Goal: Find specific page/section: Find specific page/section

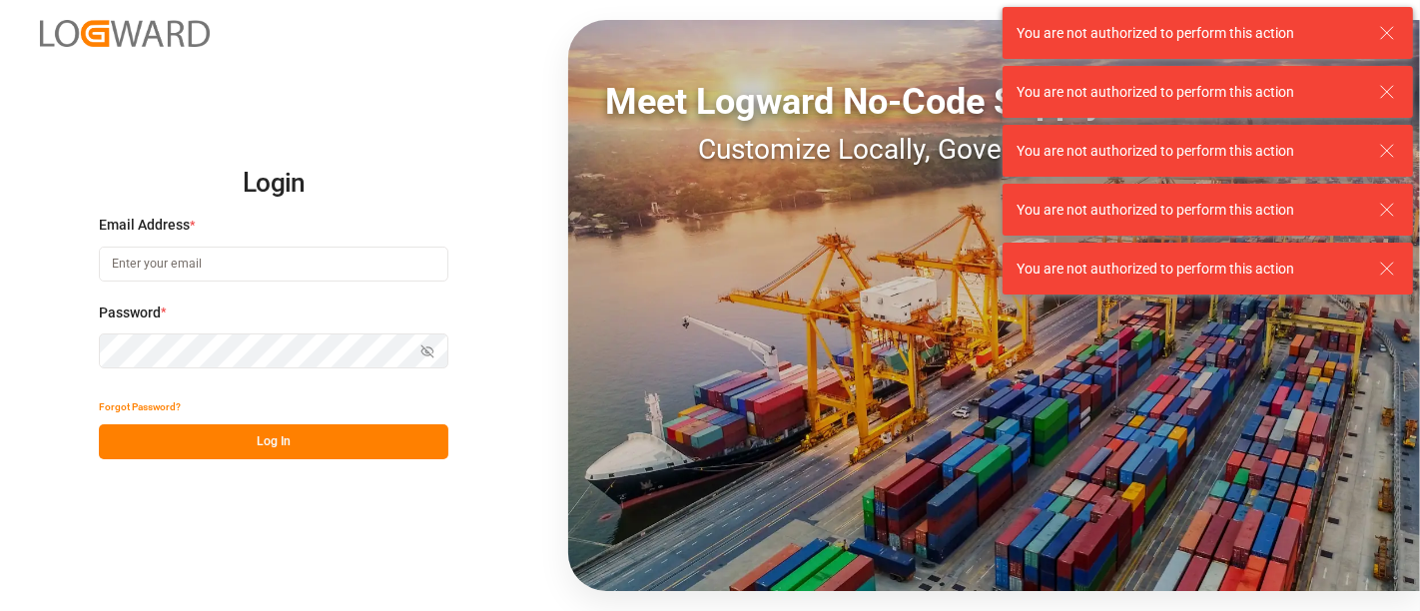
click at [265, 270] on input at bounding box center [273, 264] width 349 height 35
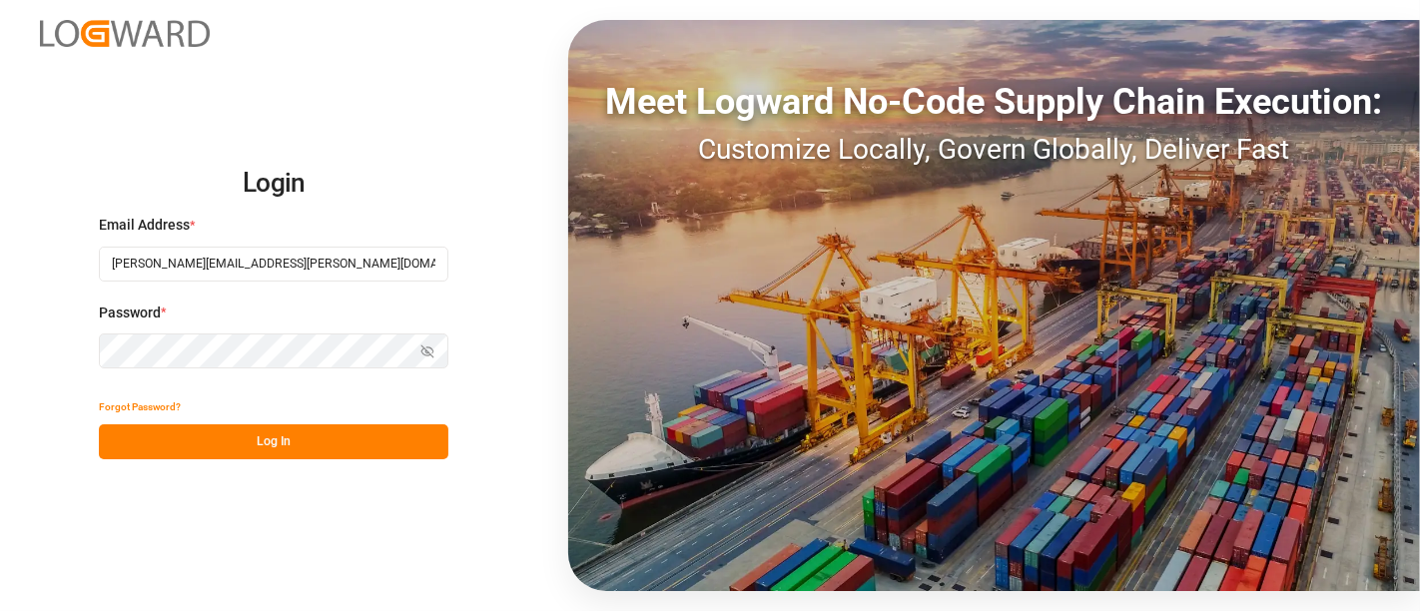
type input "[PERSON_NAME][EMAIL_ADDRESS][PERSON_NAME][DOMAIN_NAME]"
click at [281, 434] on button "Log In" at bounding box center [273, 441] width 349 height 35
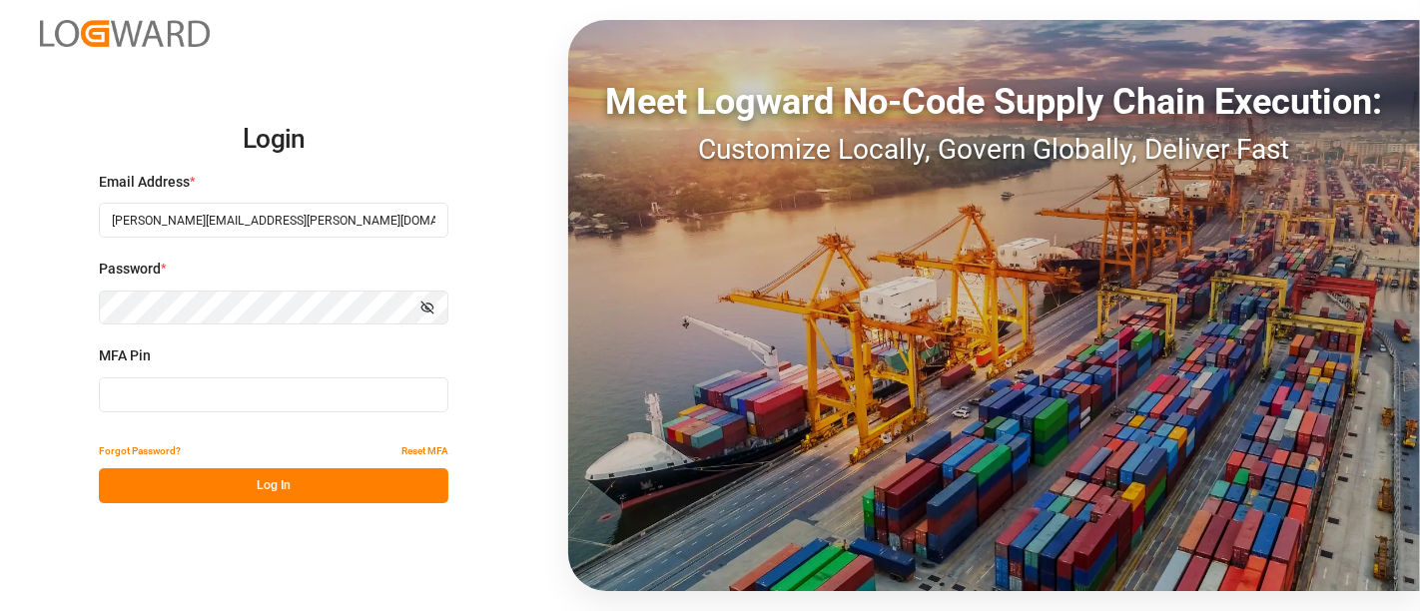
click at [230, 395] on input at bounding box center [273, 394] width 349 height 35
type input "416225"
click at [277, 484] on button "Log In" at bounding box center [273, 485] width 349 height 35
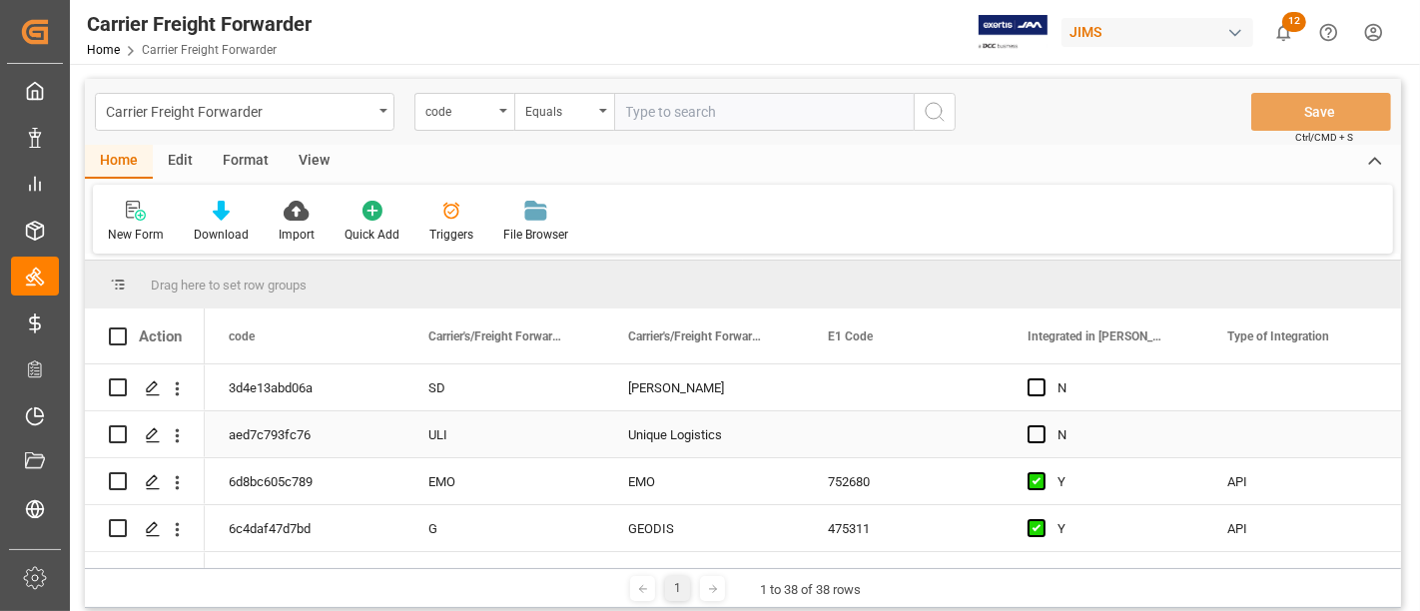
click at [897, 423] on div "Press SPACE to select this row." at bounding box center [904, 434] width 200 height 46
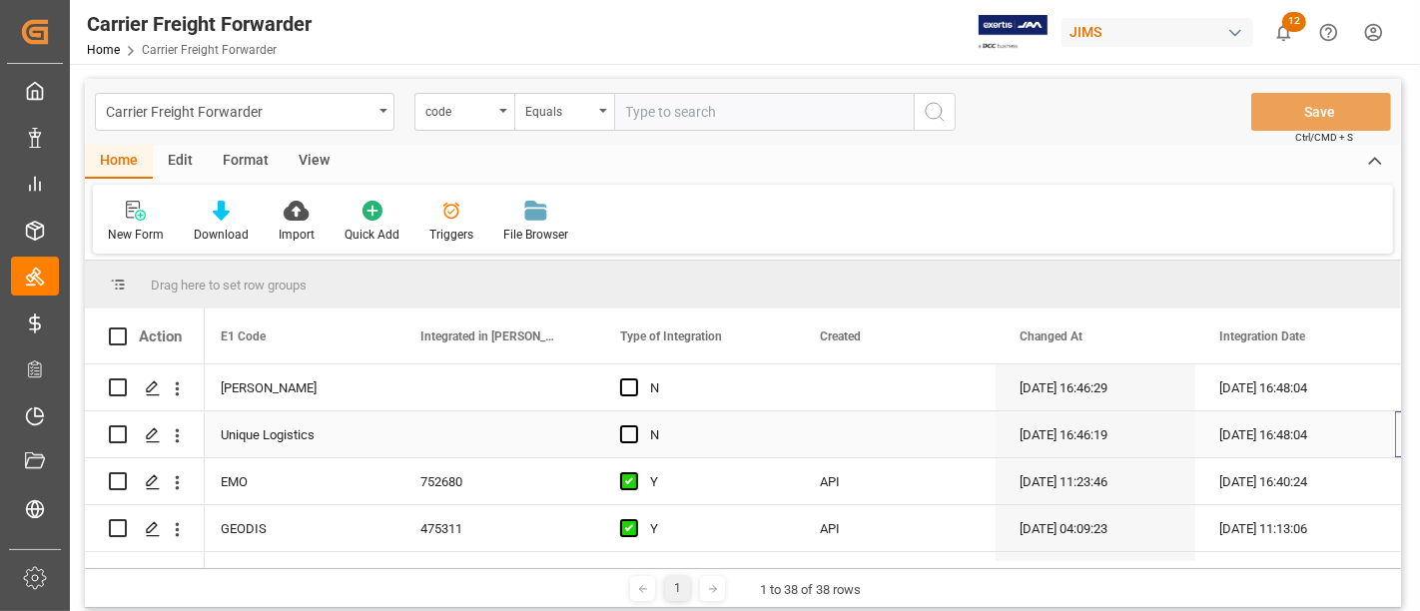
scroll to position [0, 607]
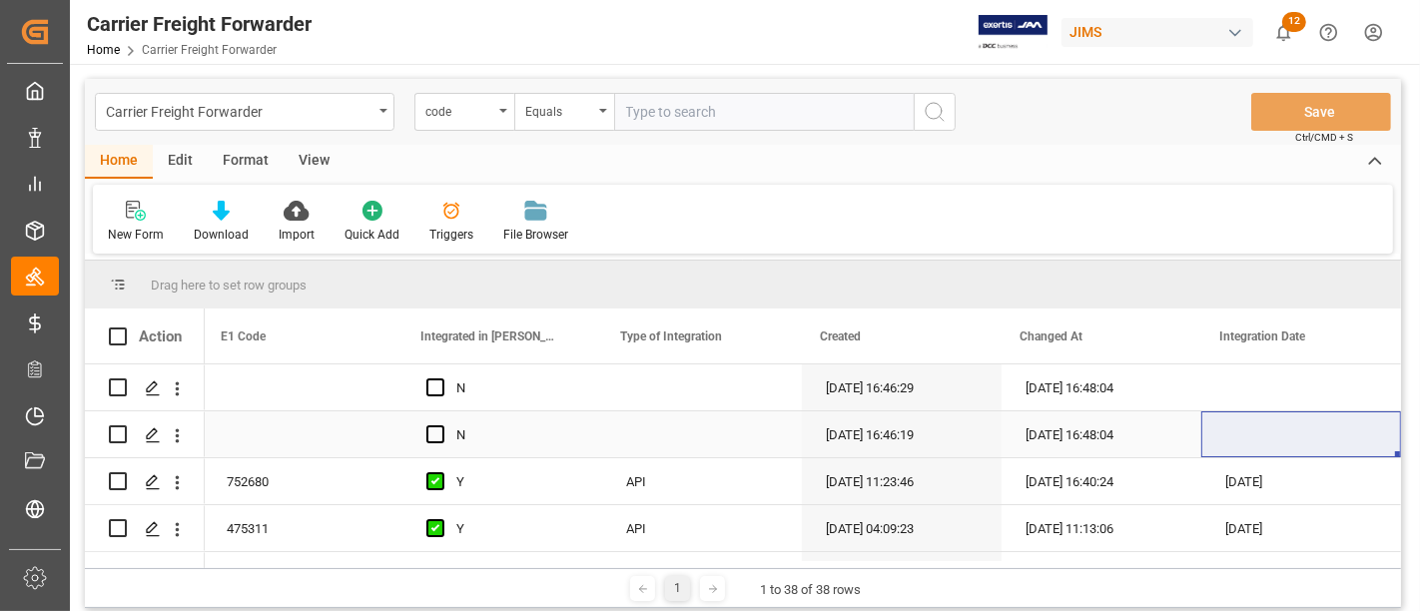
click at [715, 427] on div "Press SPACE to select this row." at bounding box center [702, 434] width 200 height 46
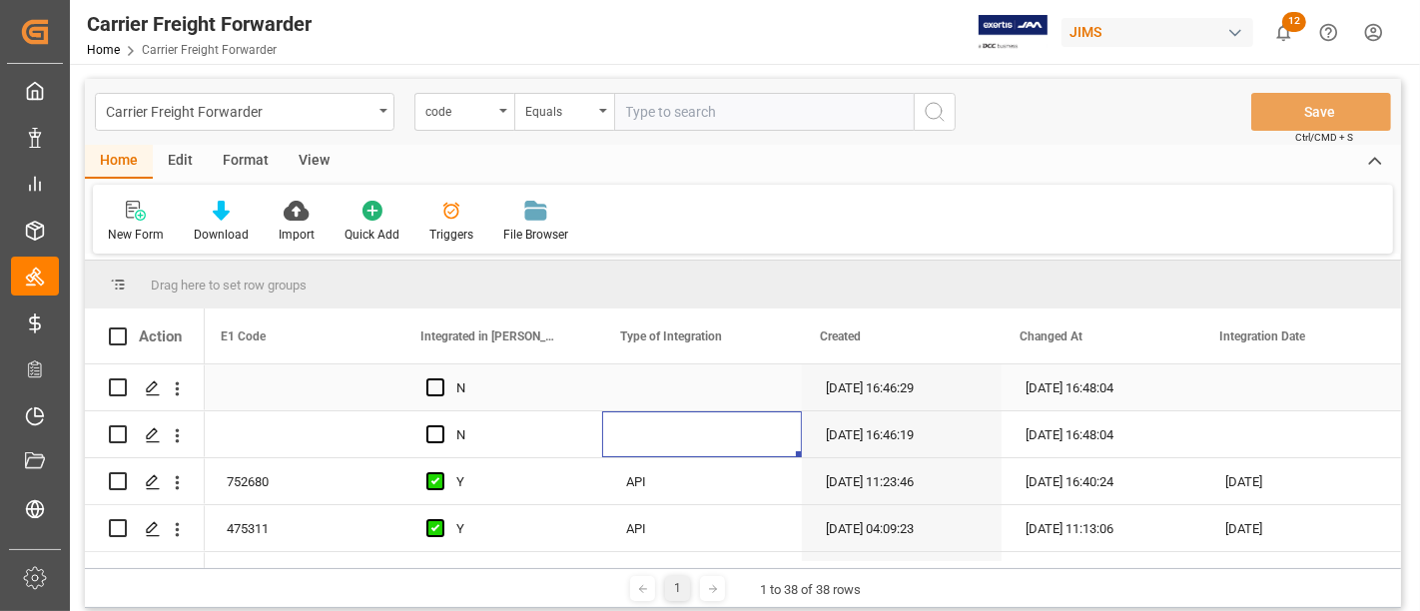
click at [688, 389] on div "Press SPACE to select this row." at bounding box center [702, 387] width 200 height 46
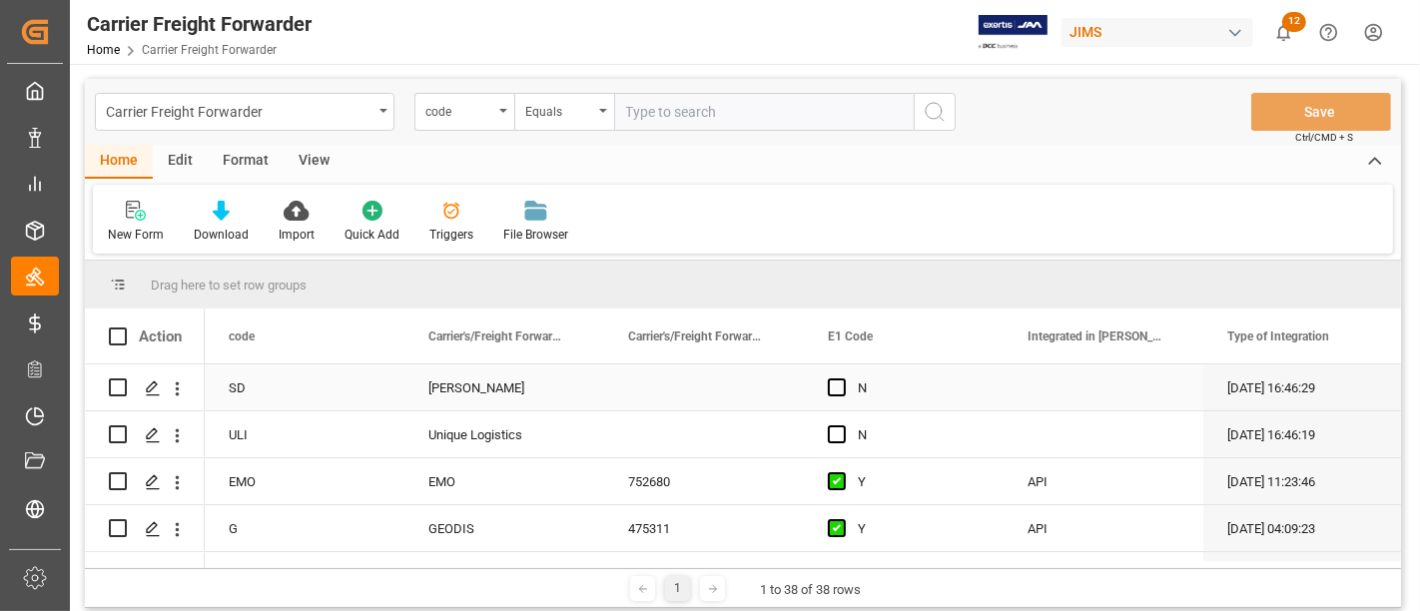
scroll to position [0, 0]
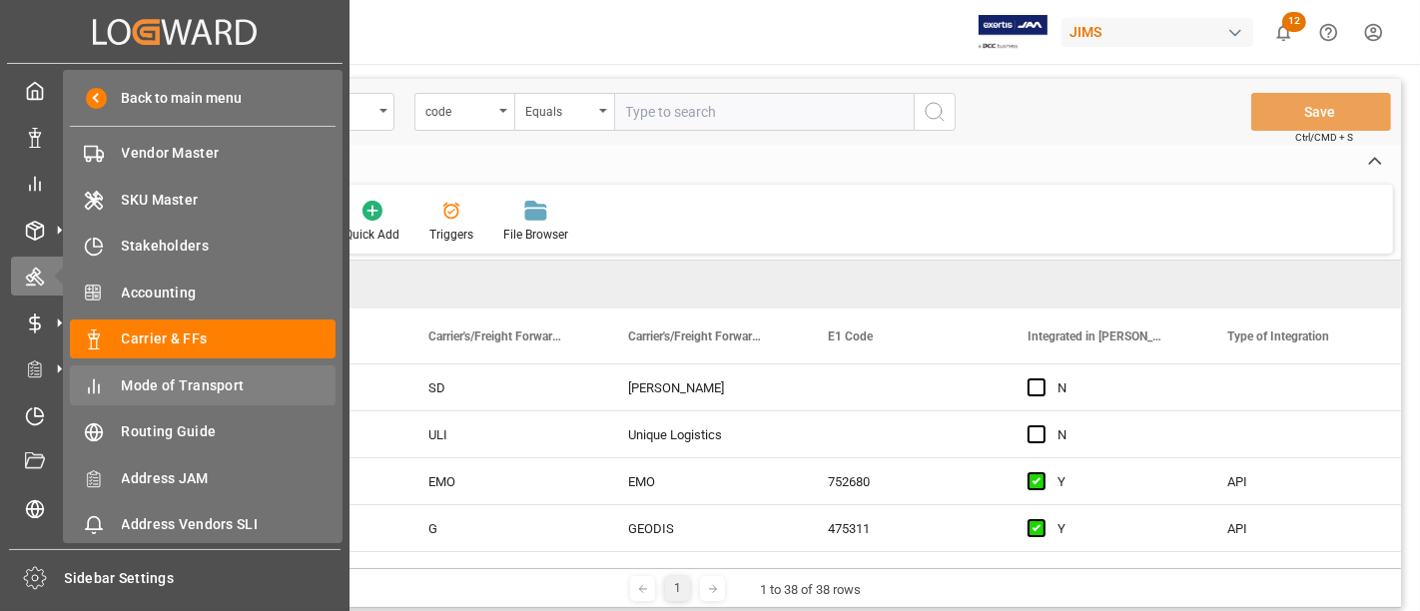
click at [208, 377] on span "Mode of Transport" at bounding box center [229, 385] width 215 height 21
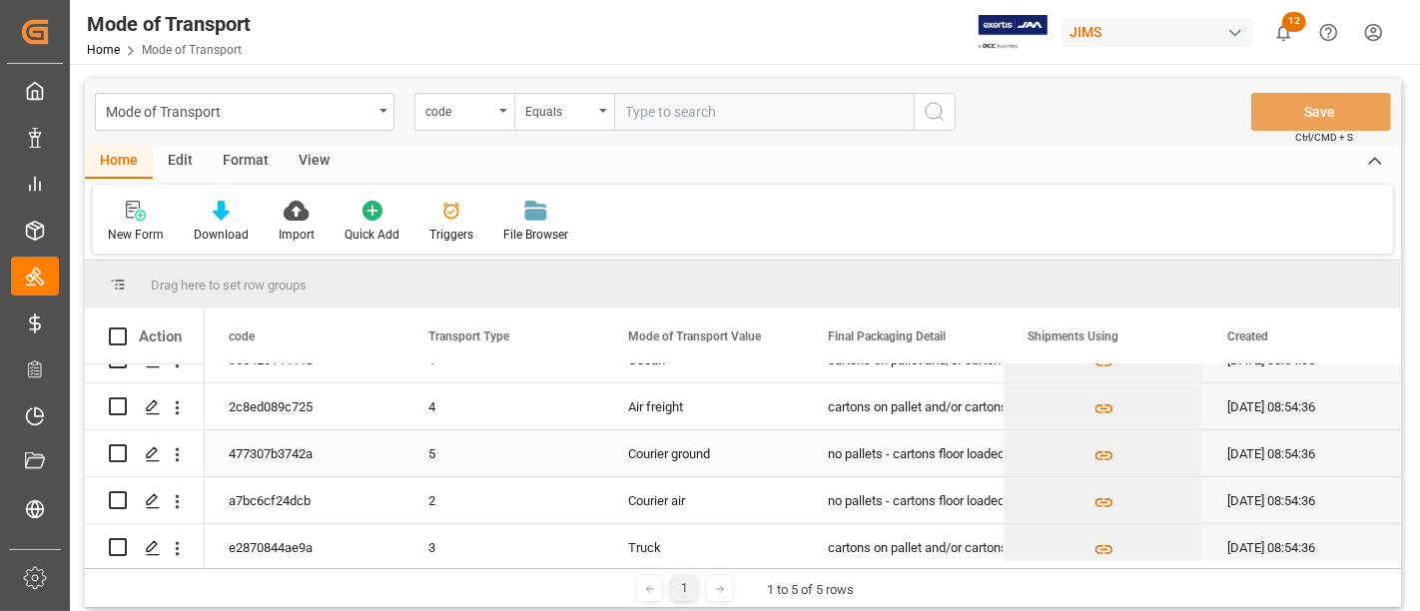
scroll to position [43, 0]
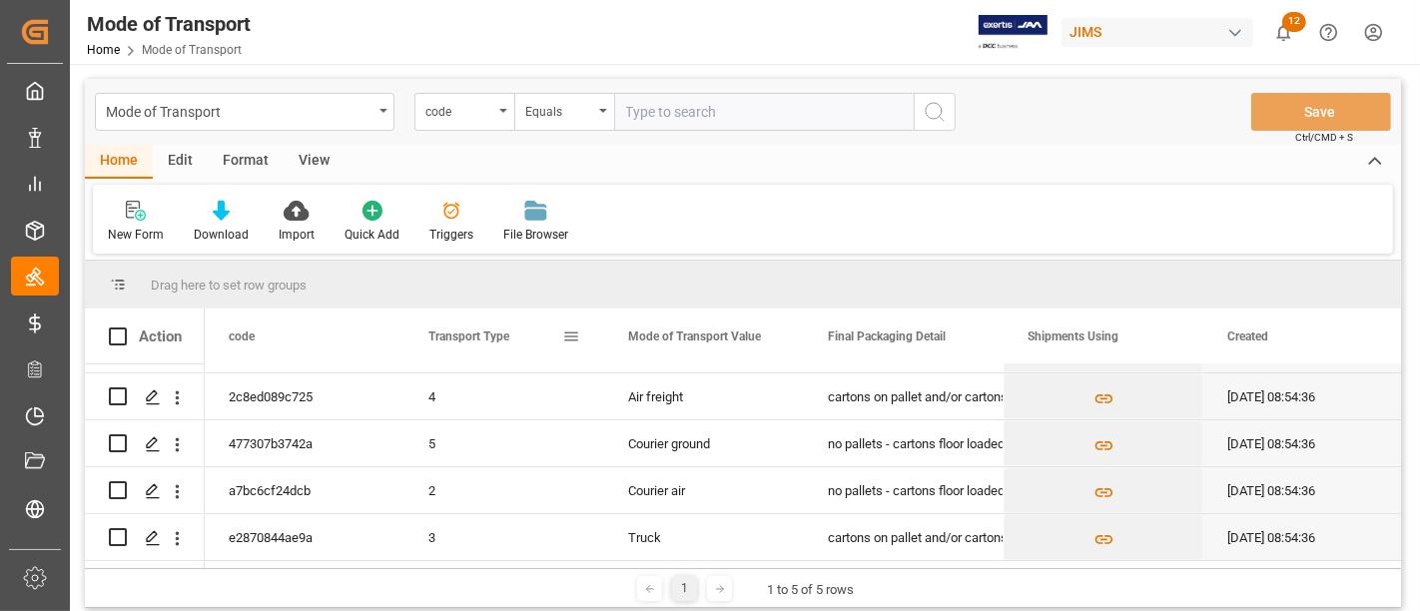
click at [532, 332] on div "Transport Type" at bounding box center [495, 335] width 134 height 55
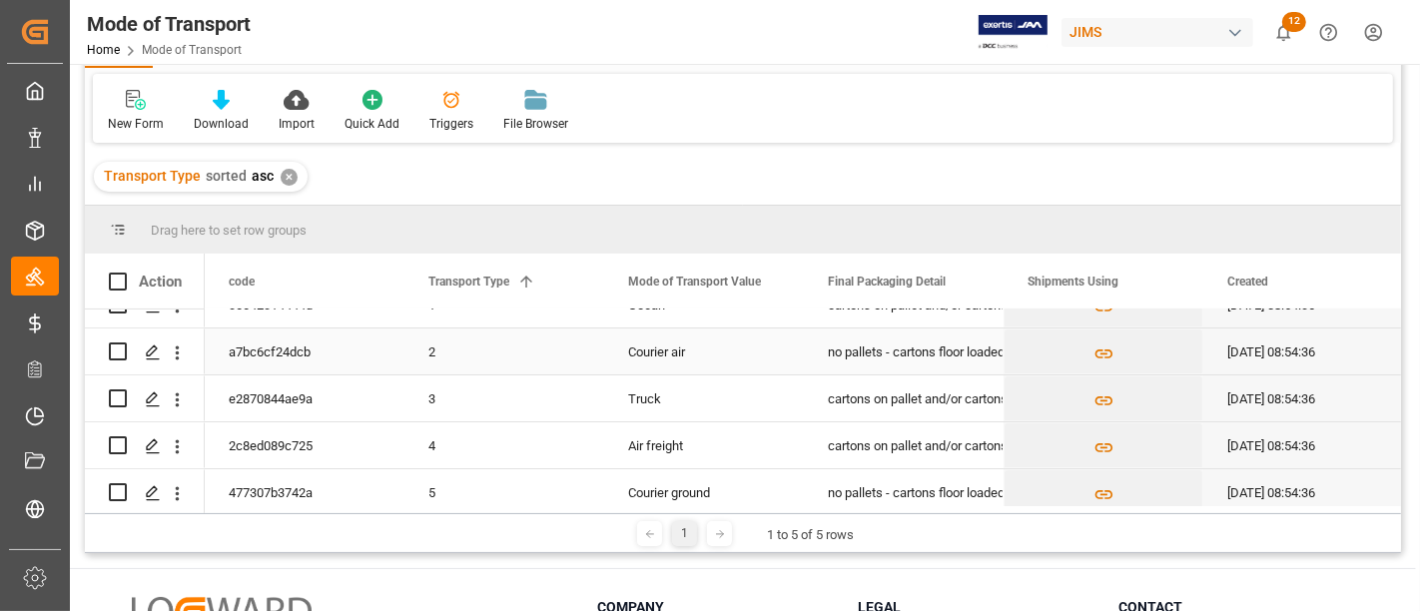
scroll to position [43, 0]
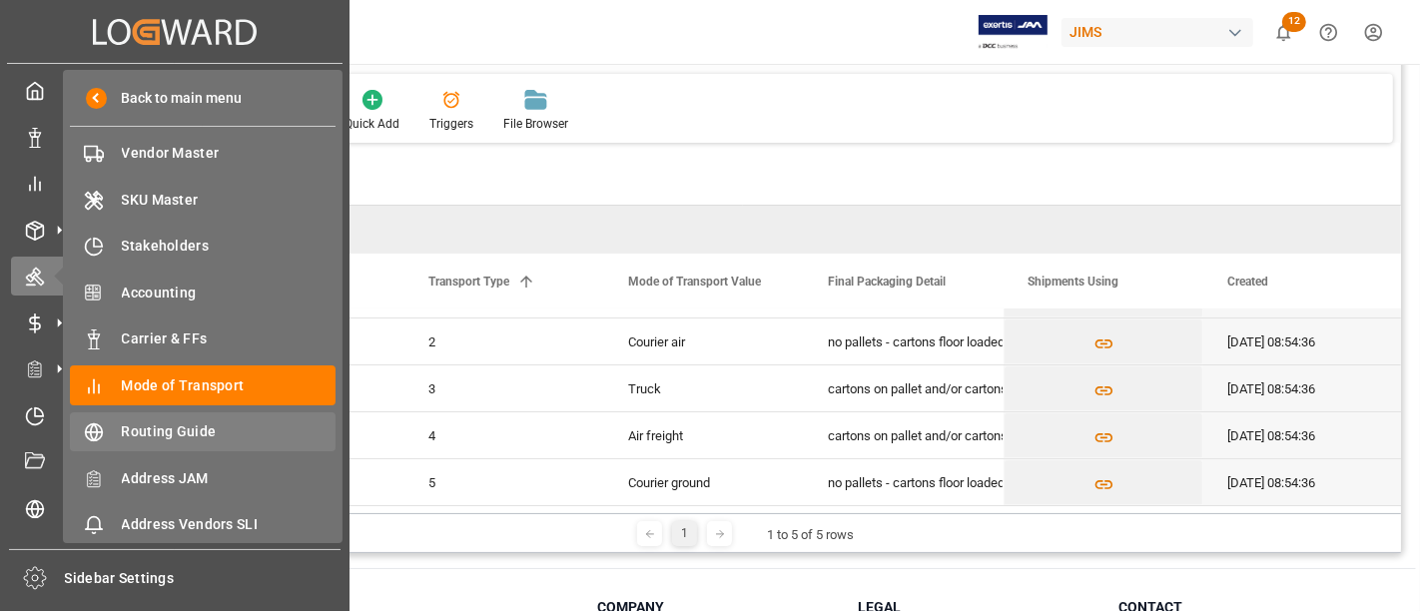
click at [178, 431] on span "Routing Guide" at bounding box center [229, 431] width 215 height 21
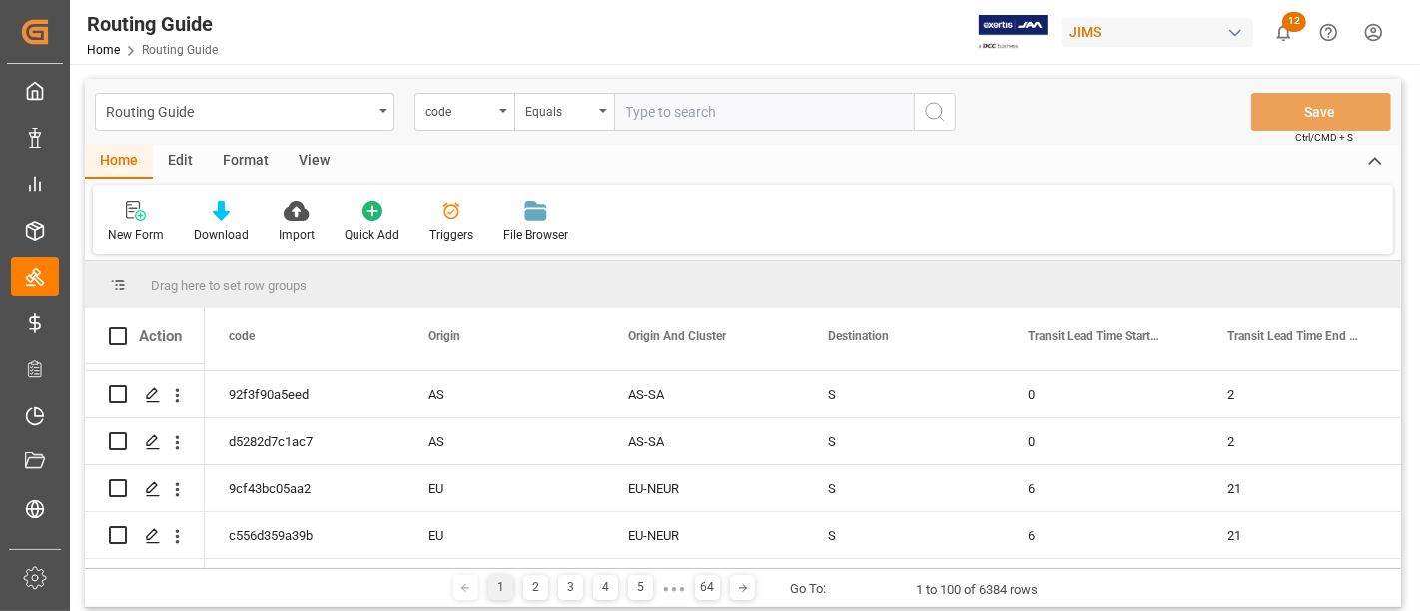
scroll to position [554, 0]
click at [937, 444] on div "S" at bounding box center [904, 443] width 200 height 46
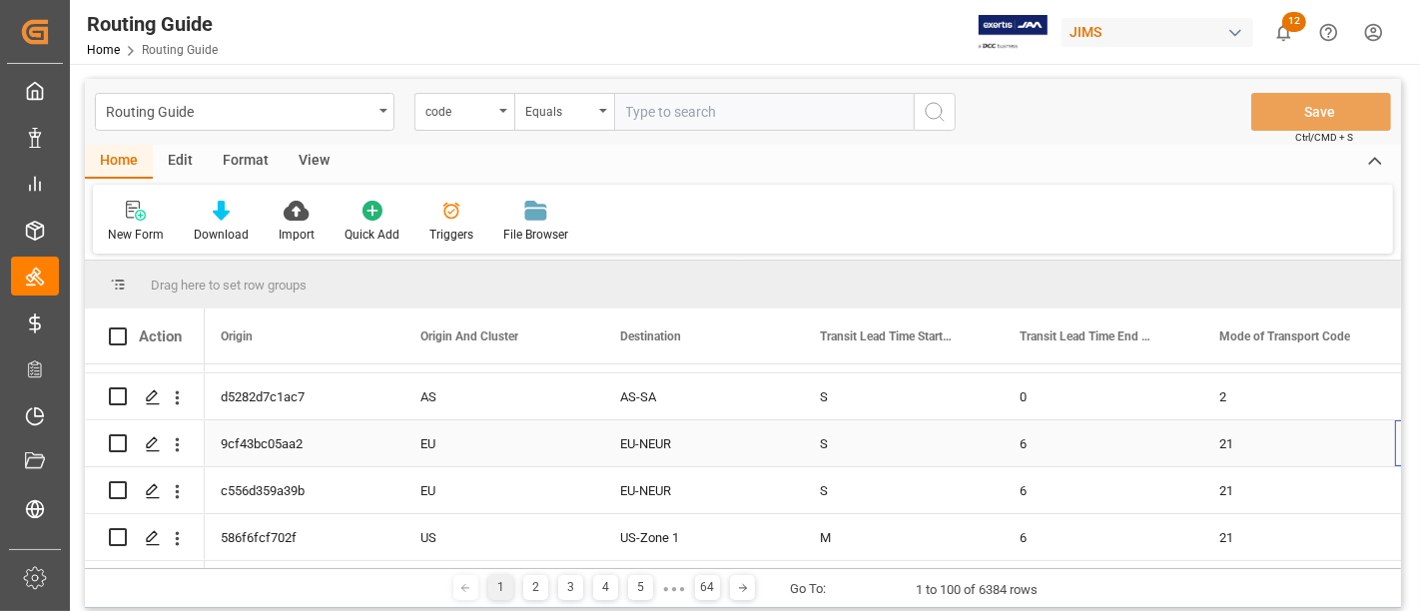
scroll to position [0, 0]
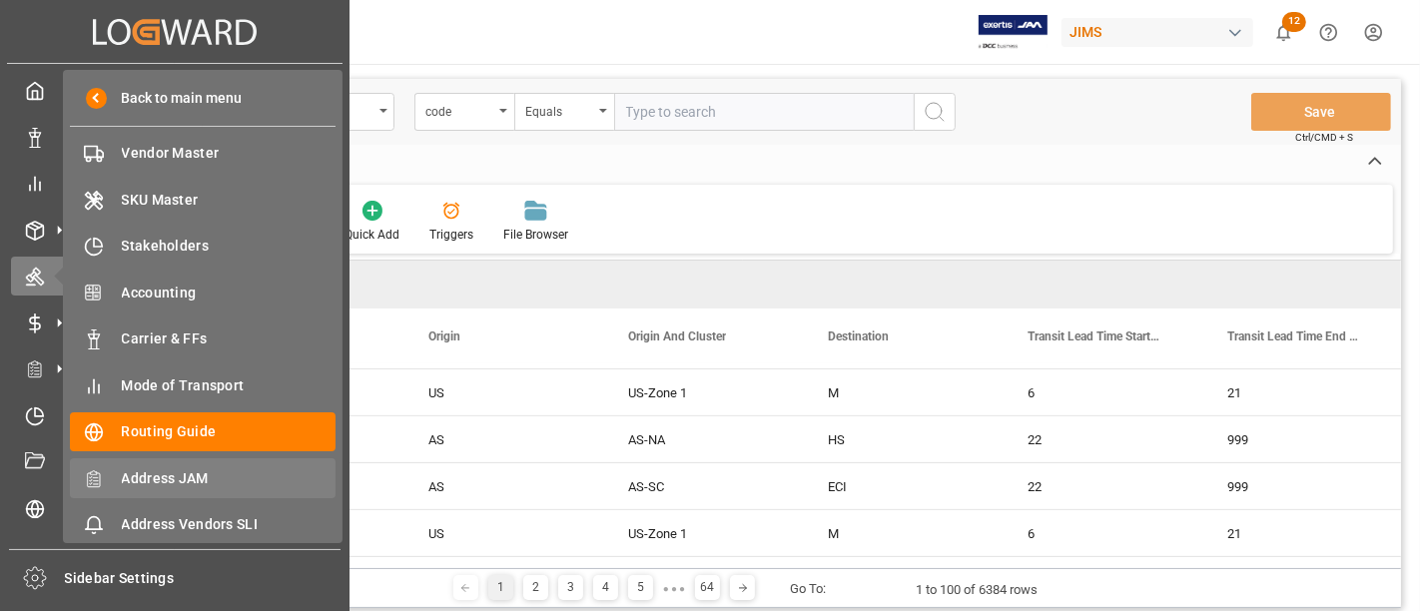
click at [196, 474] on span "Address JAM" at bounding box center [229, 478] width 215 height 21
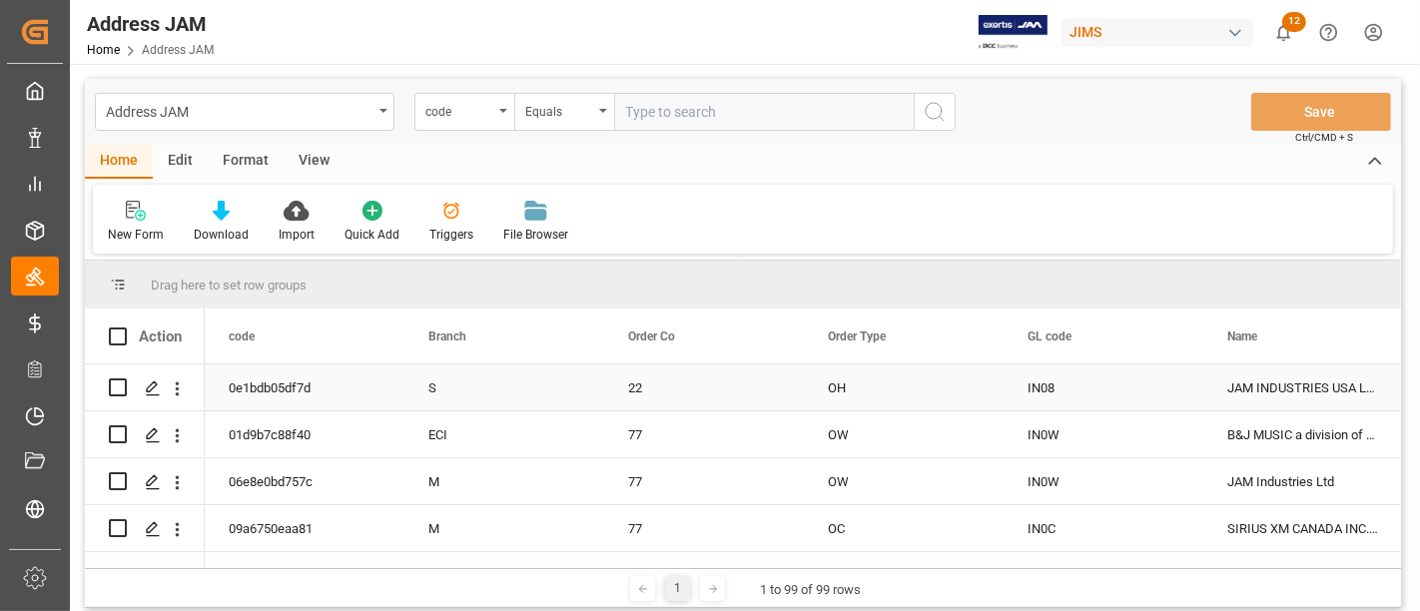
click at [714, 390] on div "22" at bounding box center [704, 387] width 200 height 46
click at [384, 117] on div "Address JAM" at bounding box center [245, 112] width 300 height 38
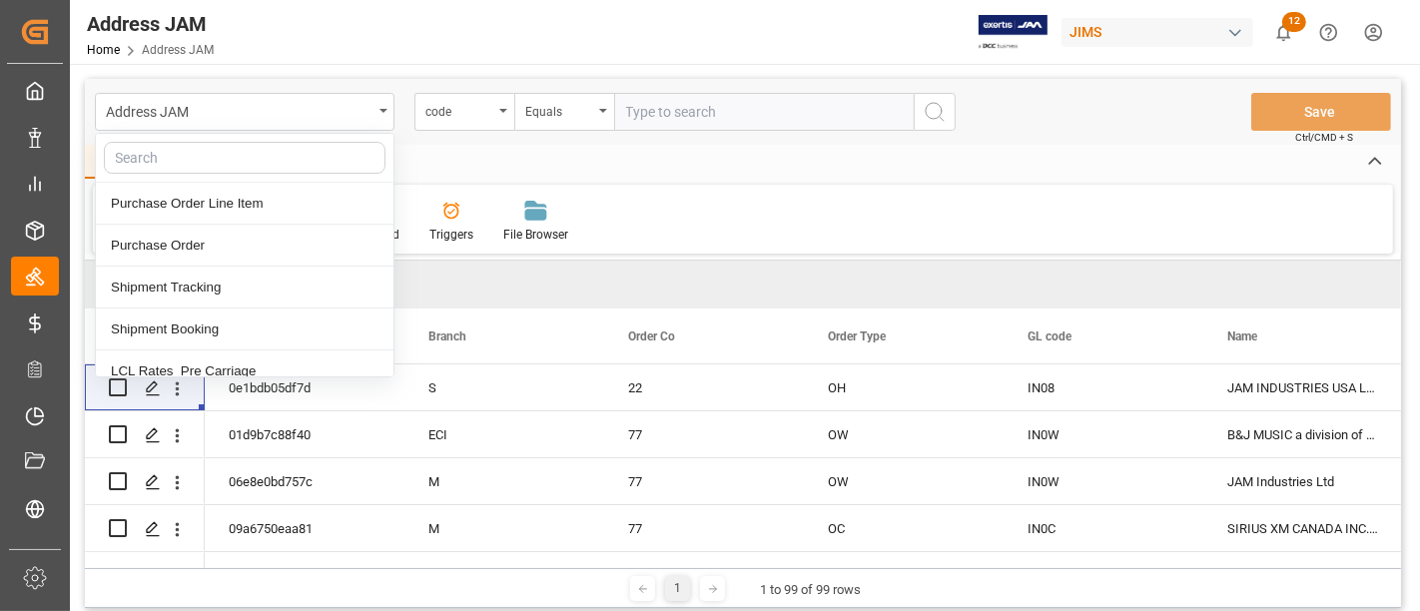
click at [544, 163] on div "Home Edit Format View" at bounding box center [743, 162] width 1316 height 34
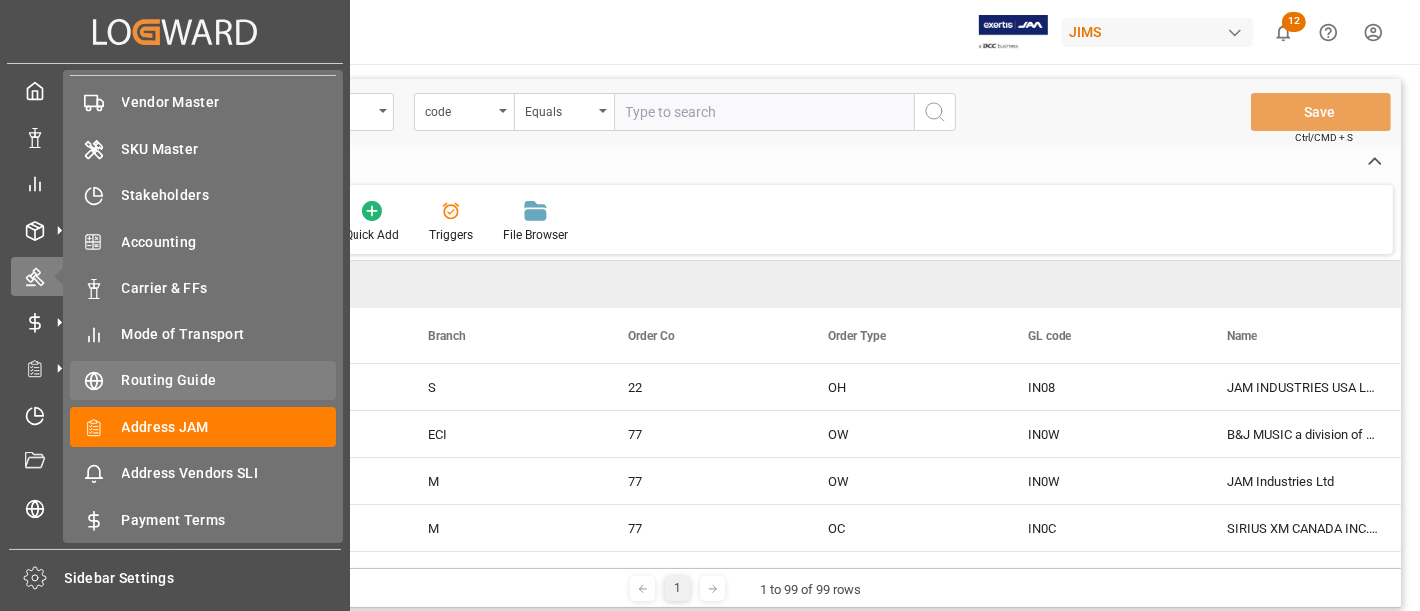
click at [204, 377] on span "Routing Guide" at bounding box center [229, 380] width 215 height 21
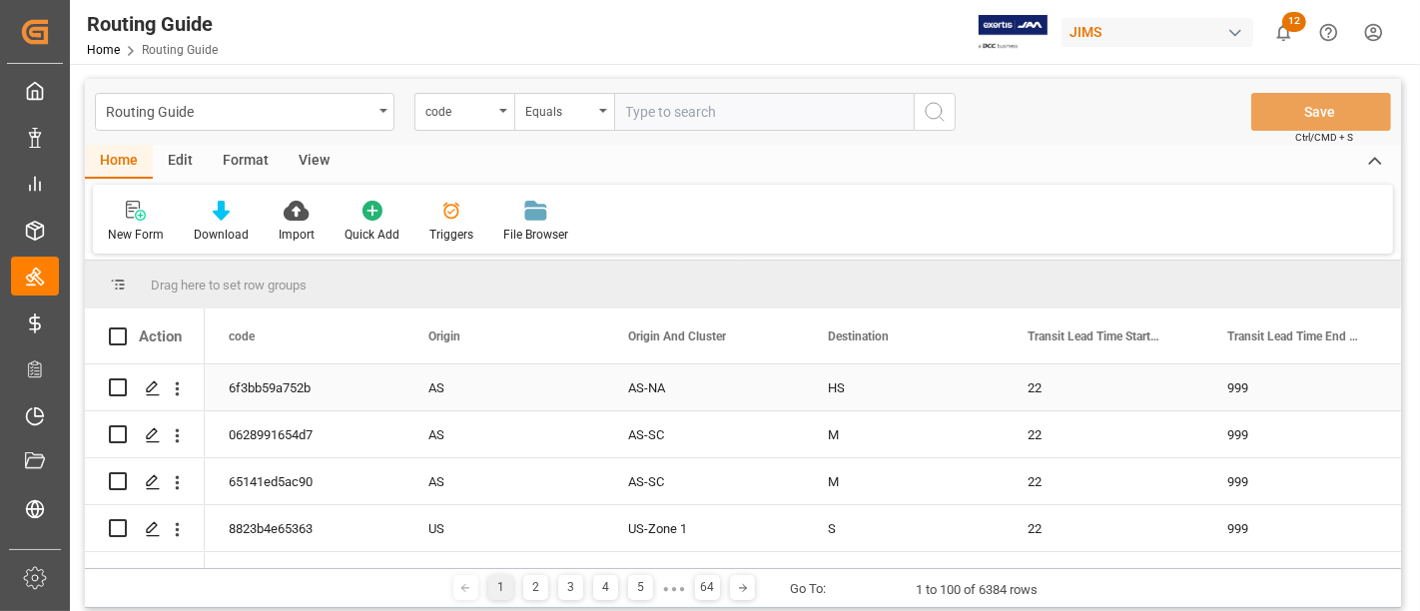
click at [893, 389] on div "HS" at bounding box center [904, 387] width 200 height 46
click at [384, 118] on div "Routing Guide" at bounding box center [245, 112] width 300 height 38
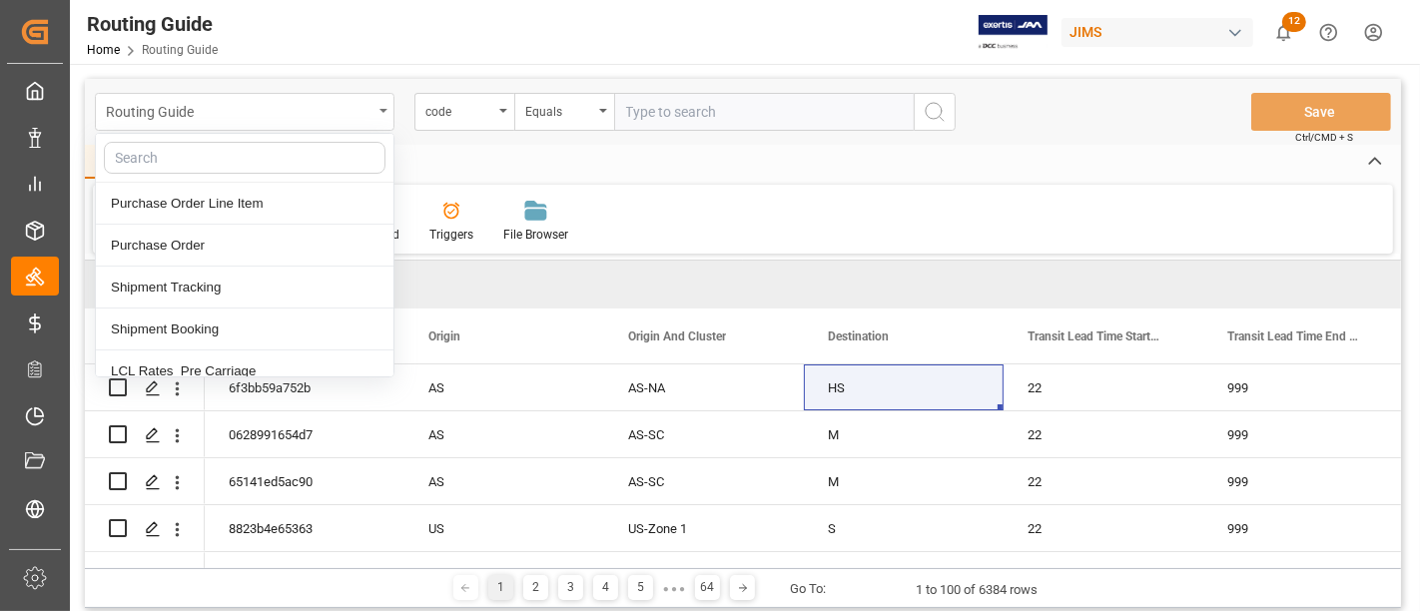
click at [384, 118] on div "Routing Guide" at bounding box center [245, 112] width 300 height 38
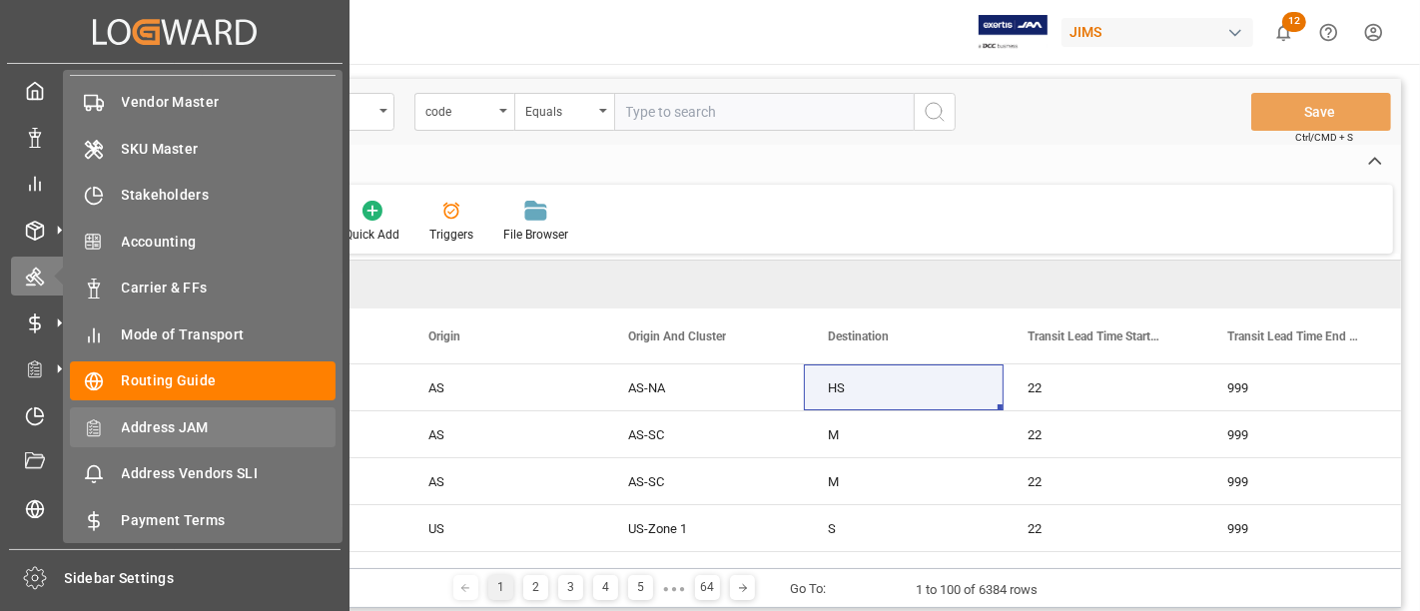
click at [151, 417] on span "Address JAM" at bounding box center [229, 427] width 215 height 21
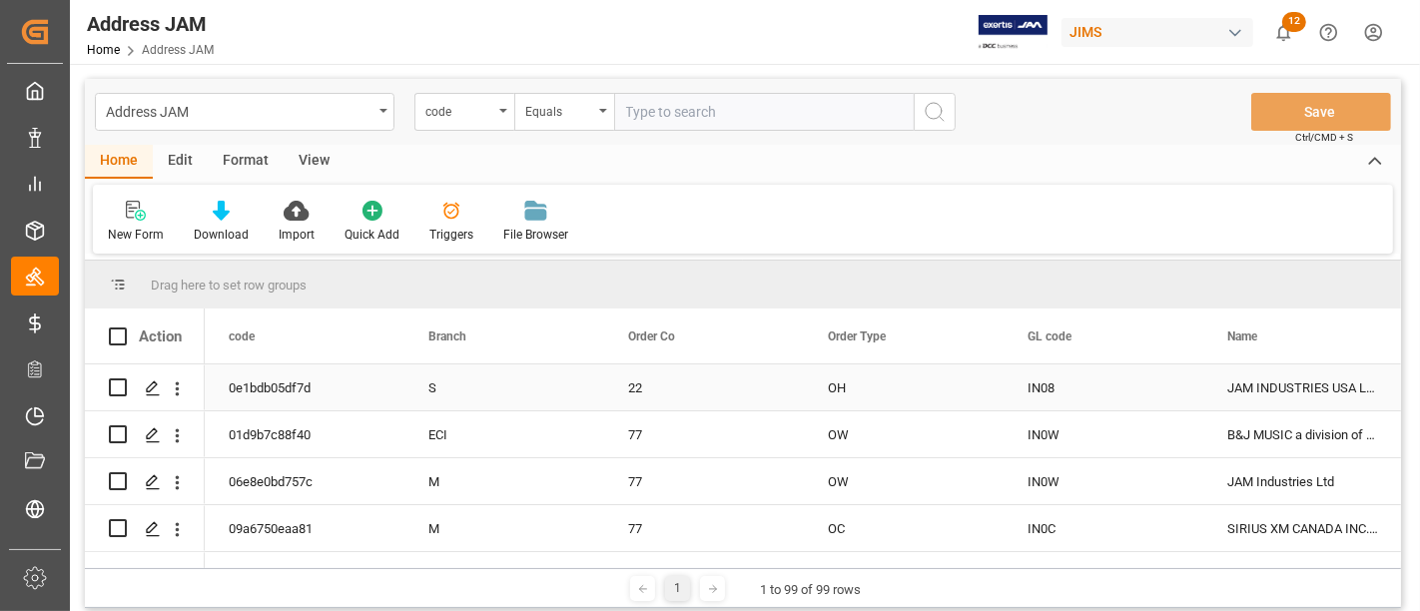
click at [784, 388] on div "22" at bounding box center [704, 387] width 200 height 46
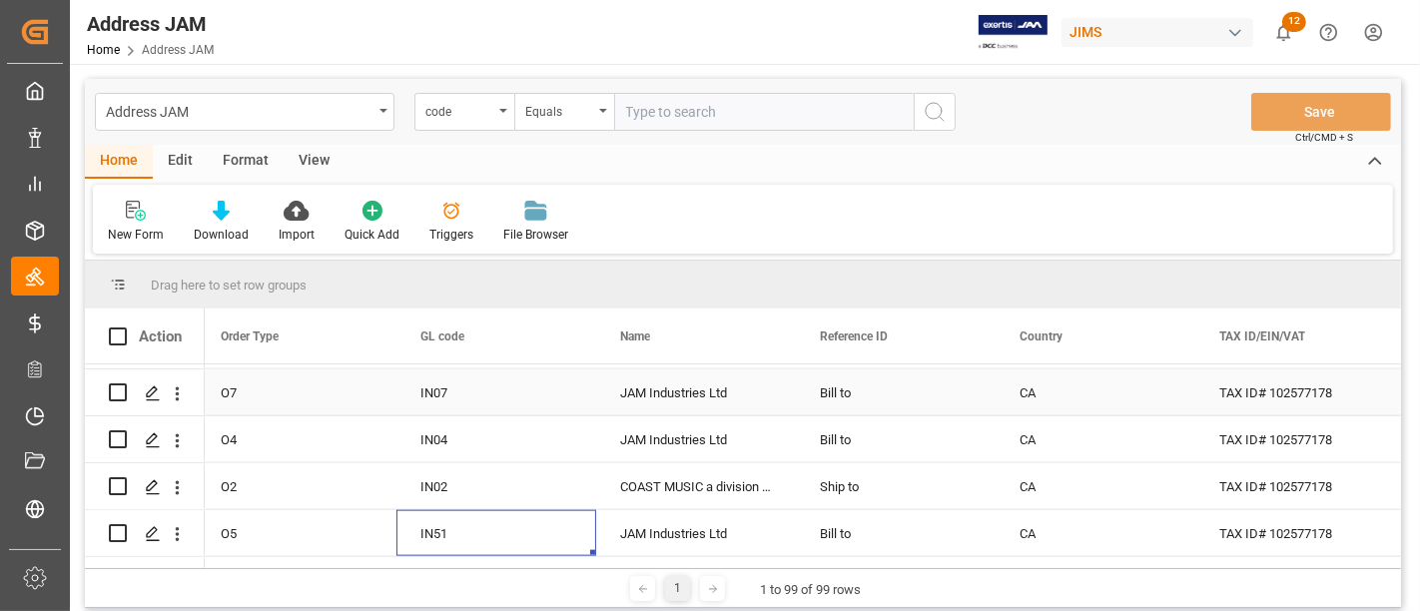
scroll to position [2294, 0]
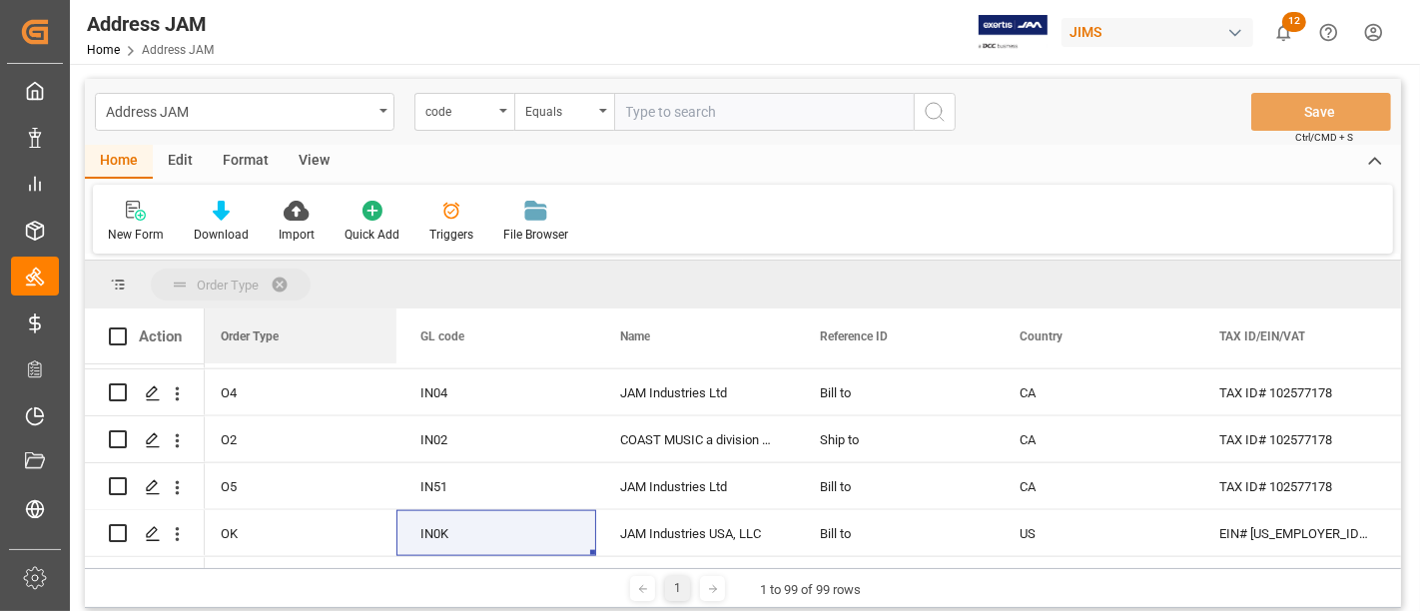
drag, startPoint x: 263, startPoint y: 331, endPoint x: 242, endPoint y: 285, distance: 51.4
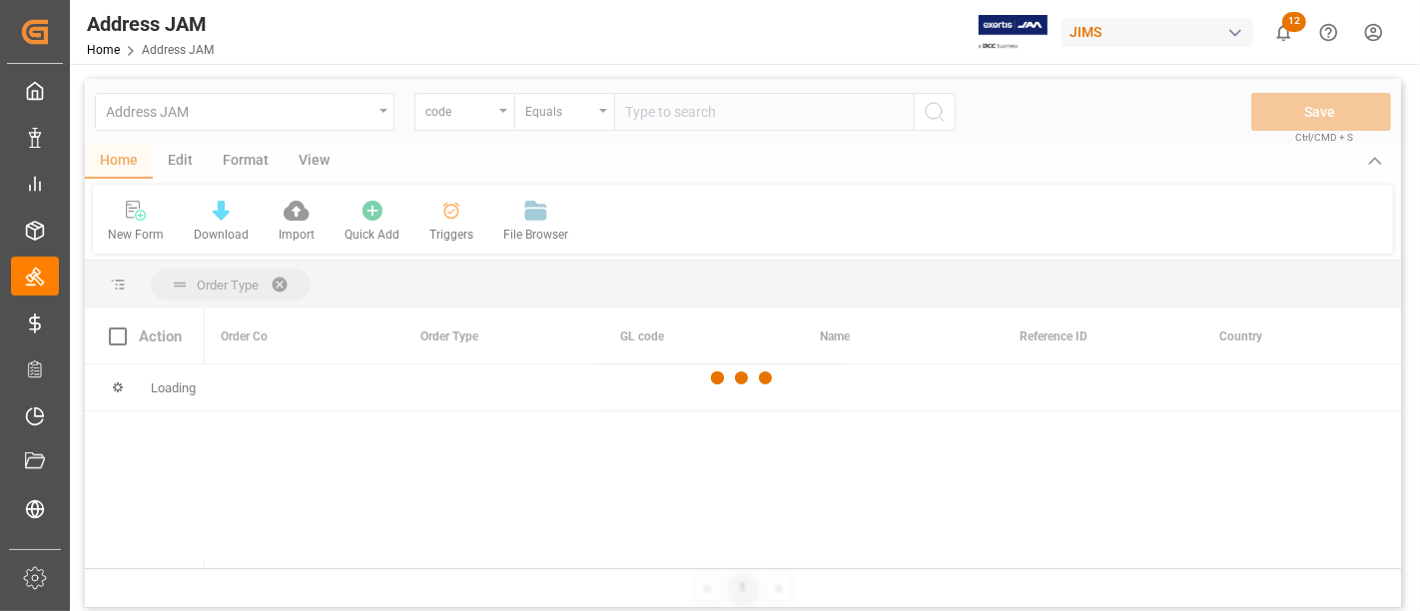
scroll to position [0, 0]
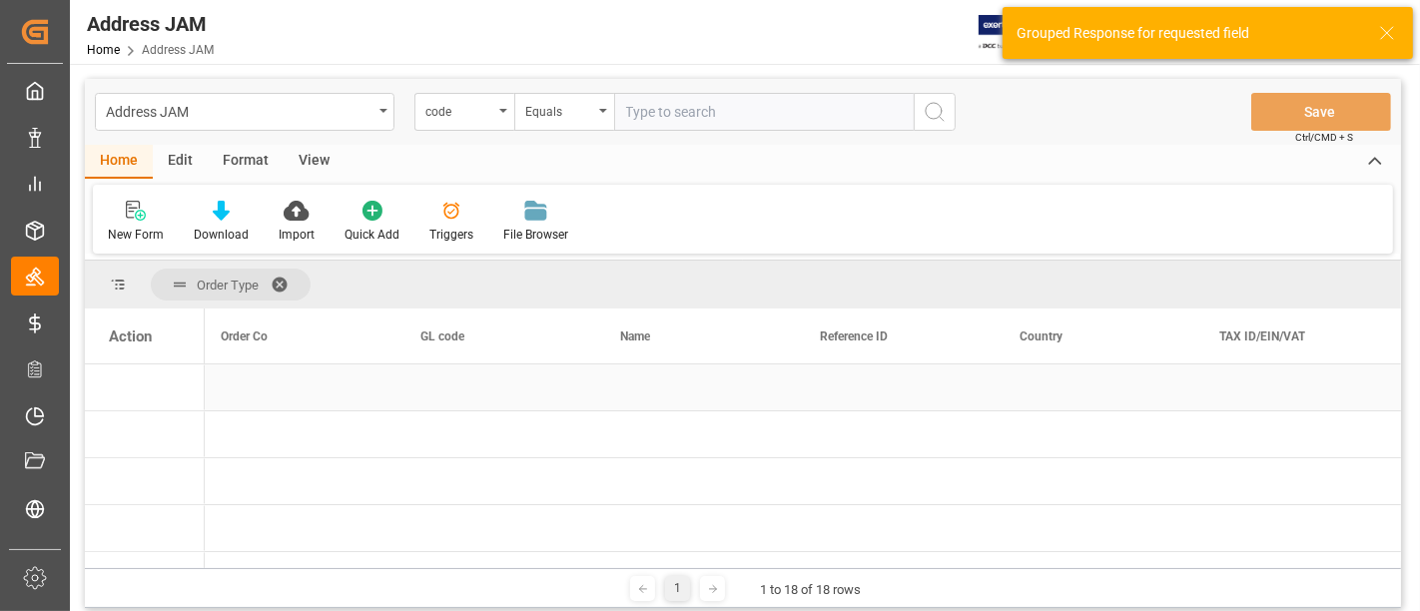
click at [359, 391] on div "Press SPACE to select this row." at bounding box center [297, 387] width 200 height 46
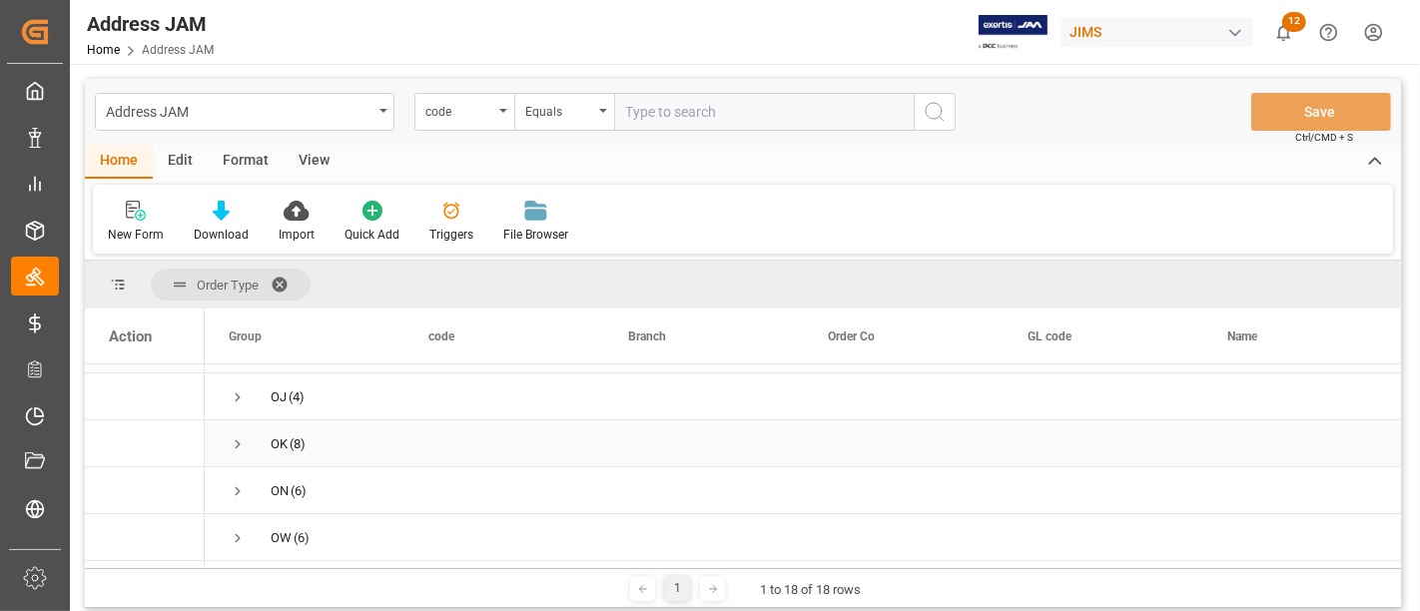
scroll to position [111, 0]
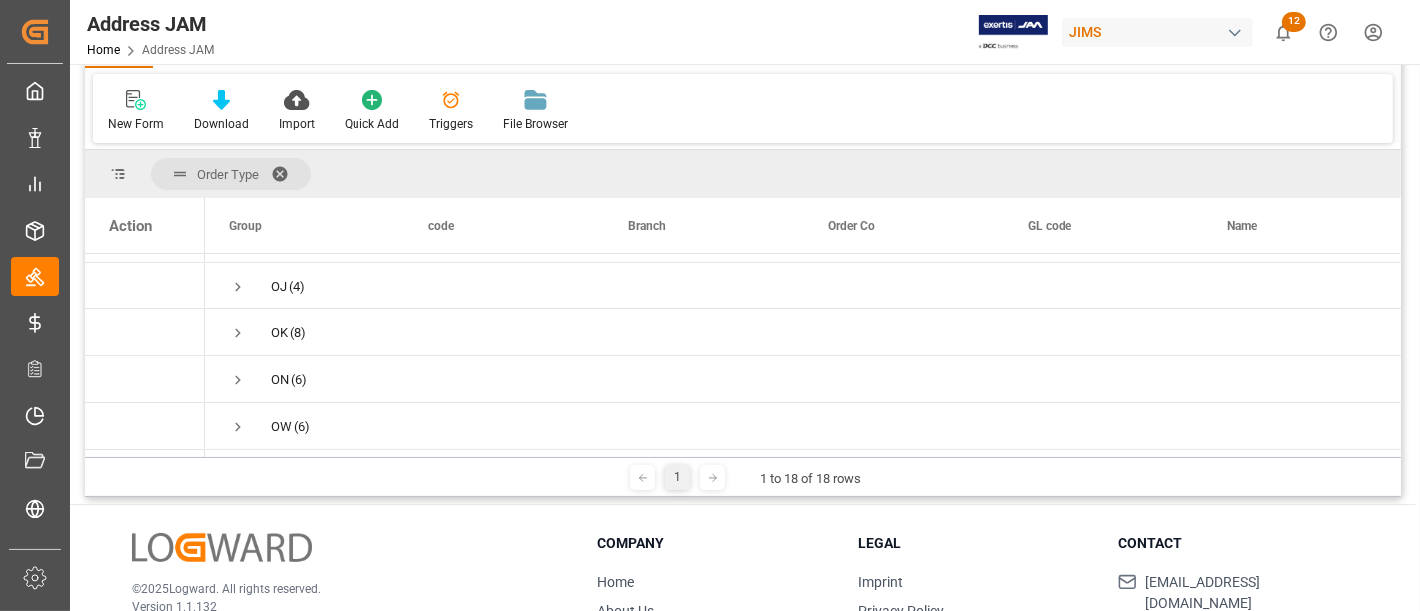
click at [280, 175] on span at bounding box center [287, 174] width 32 height 18
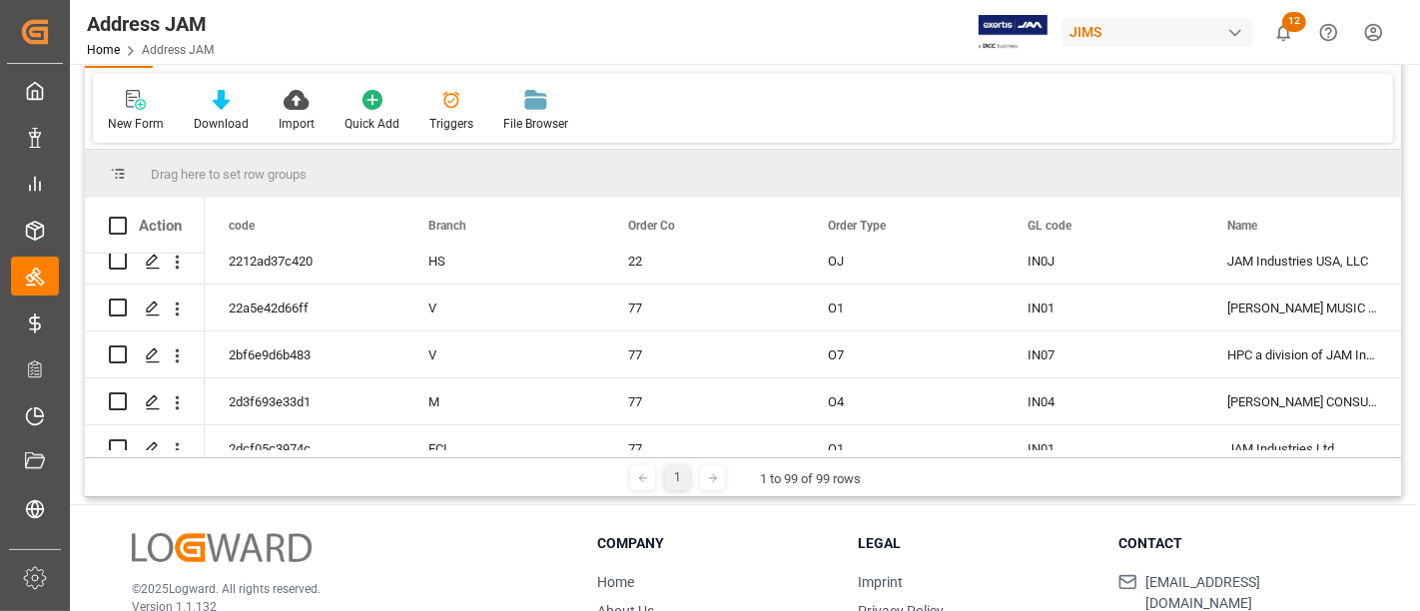
scroll to position [665, 0]
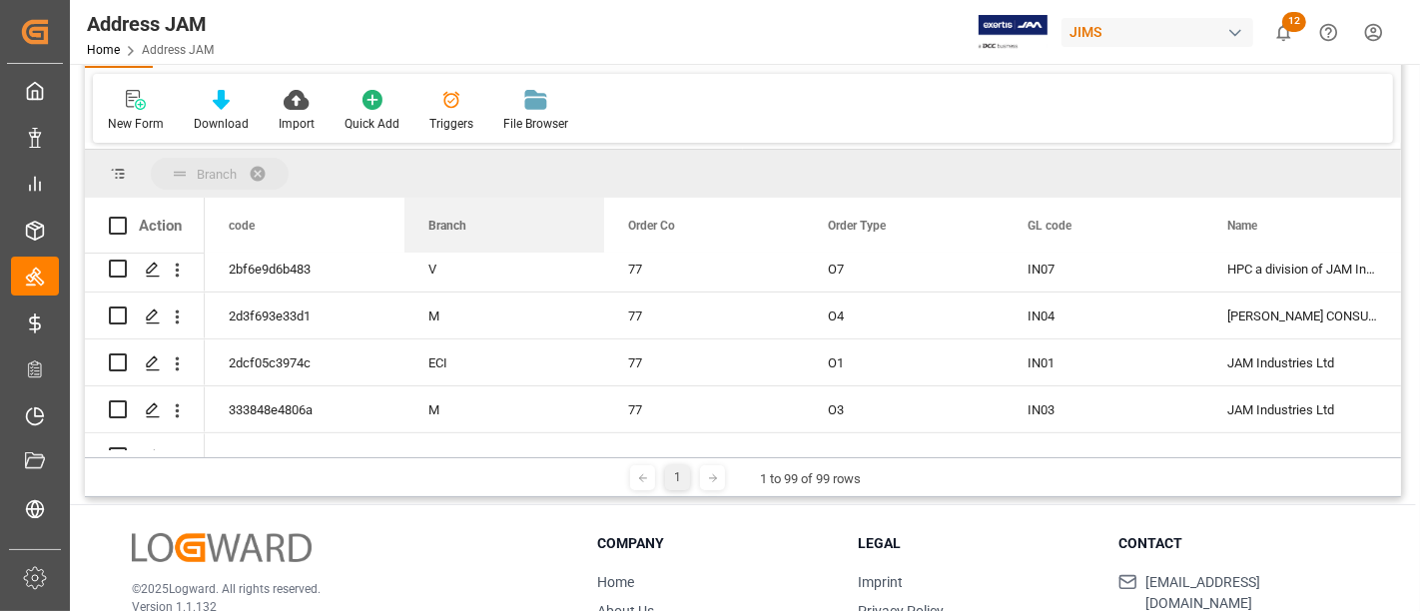
drag, startPoint x: 452, startPoint y: 225, endPoint x: 423, endPoint y: 190, distance: 45.4
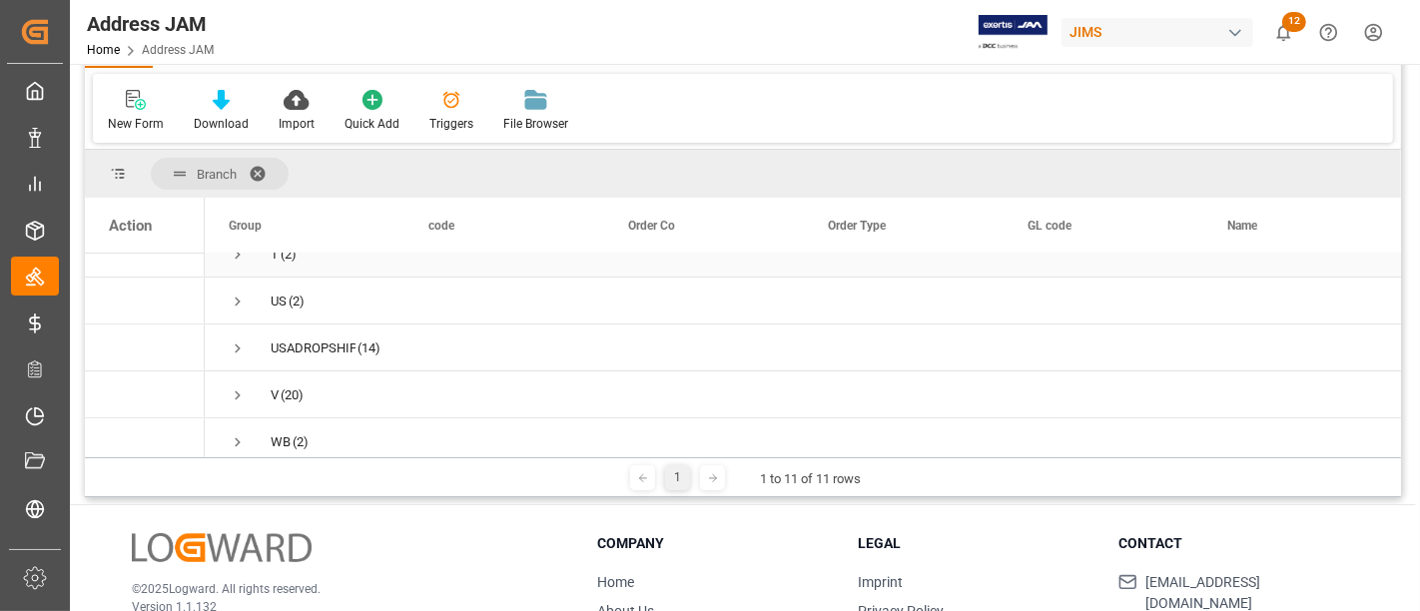
scroll to position [324, 0]
click at [404, 239] on div "code" at bounding box center [504, 225] width 200 height 55
drag, startPoint x: 399, startPoint y: 239, endPoint x: 456, endPoint y: 241, distance: 56.9
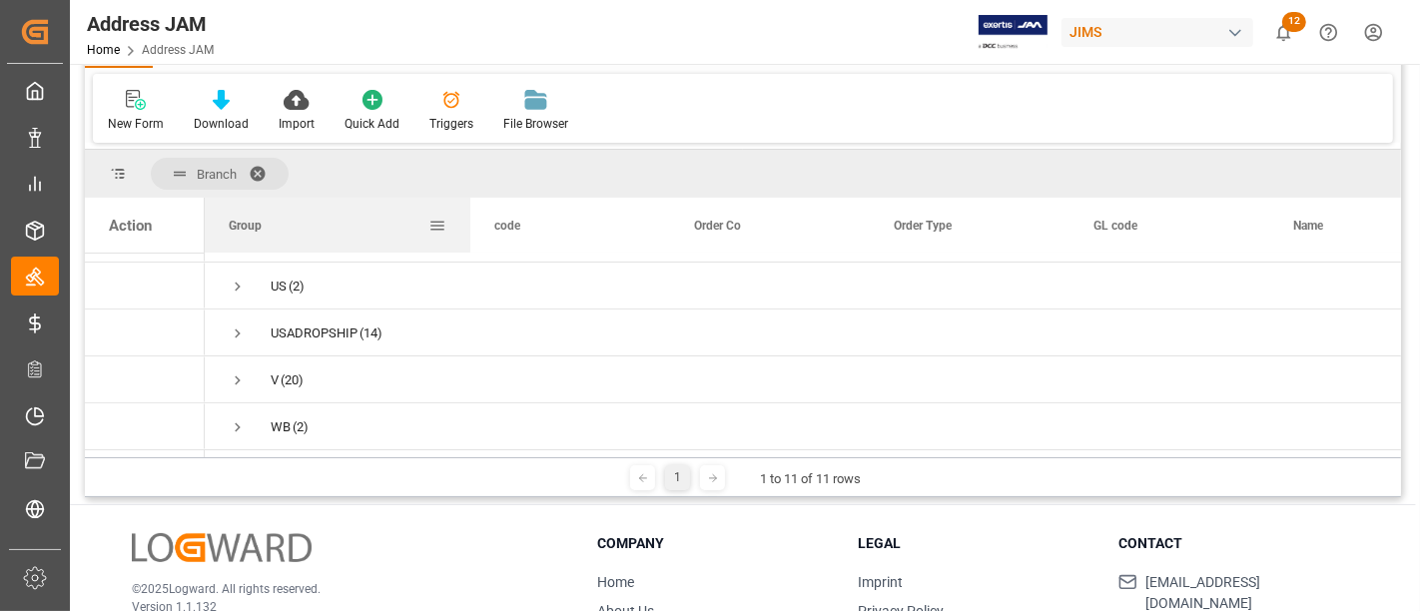
drag, startPoint x: 401, startPoint y: 244, endPoint x: 467, endPoint y: 244, distance: 65.9
click at [467, 244] on div at bounding box center [470, 225] width 8 height 55
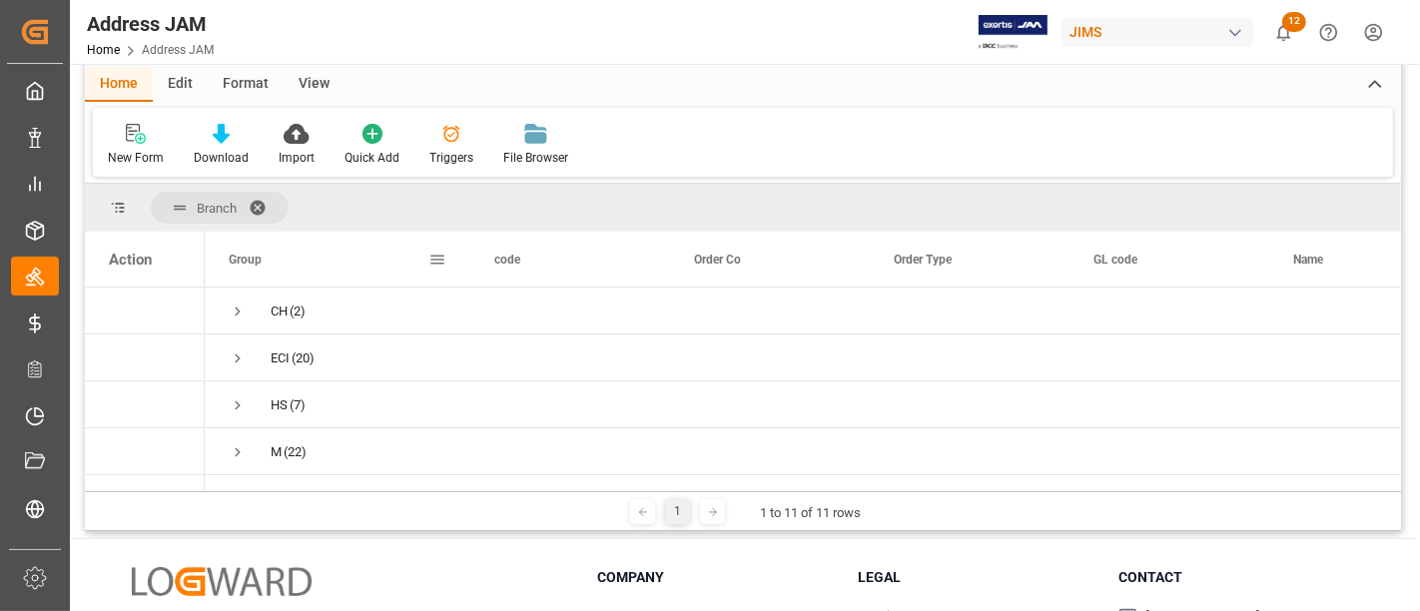
scroll to position [111, 0]
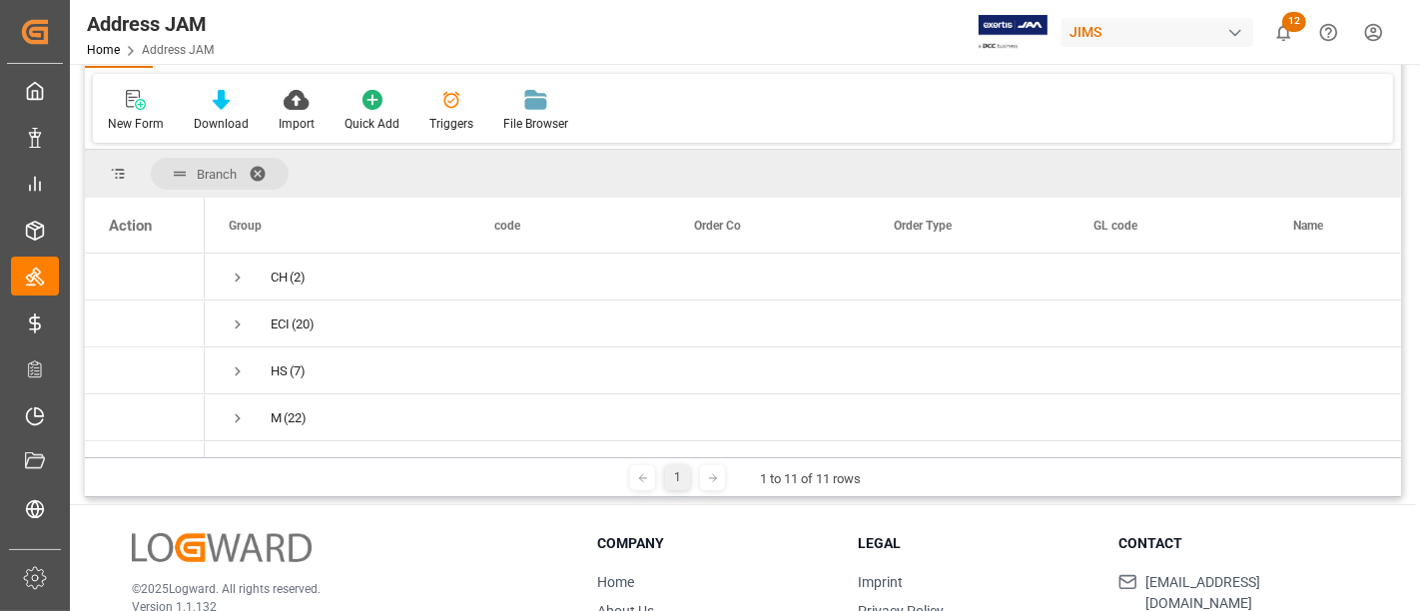
click at [257, 167] on span at bounding box center [265, 174] width 32 height 18
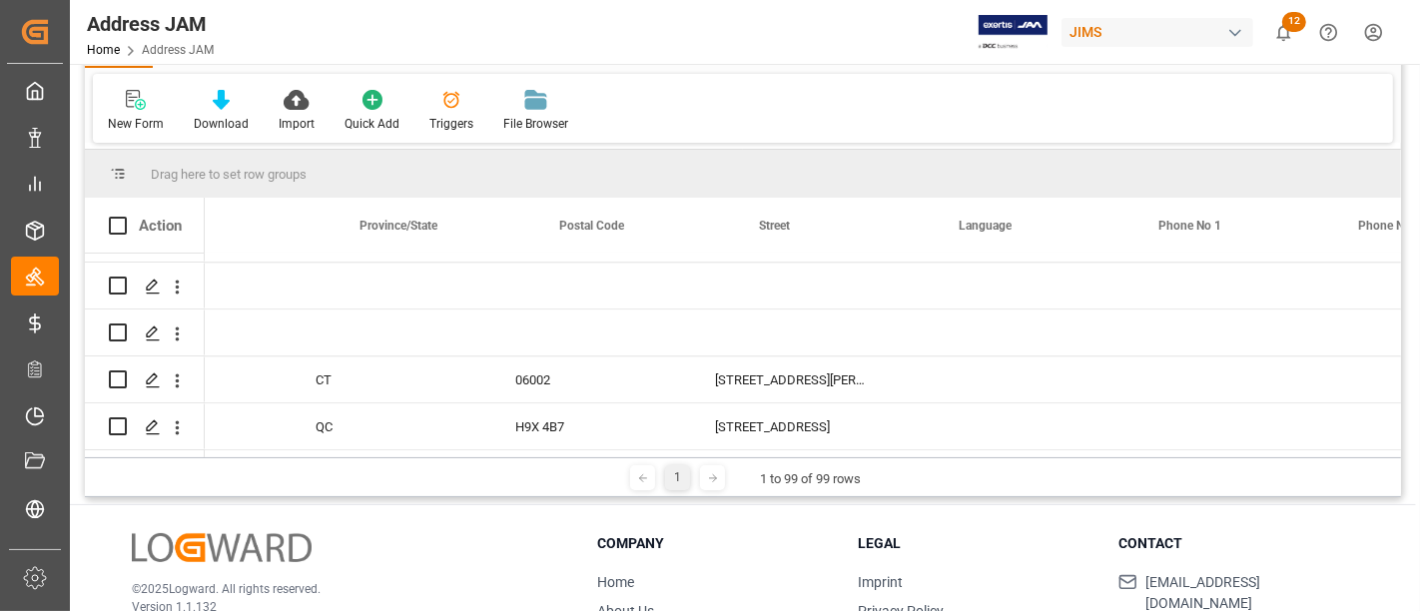
scroll to position [0, 2040]
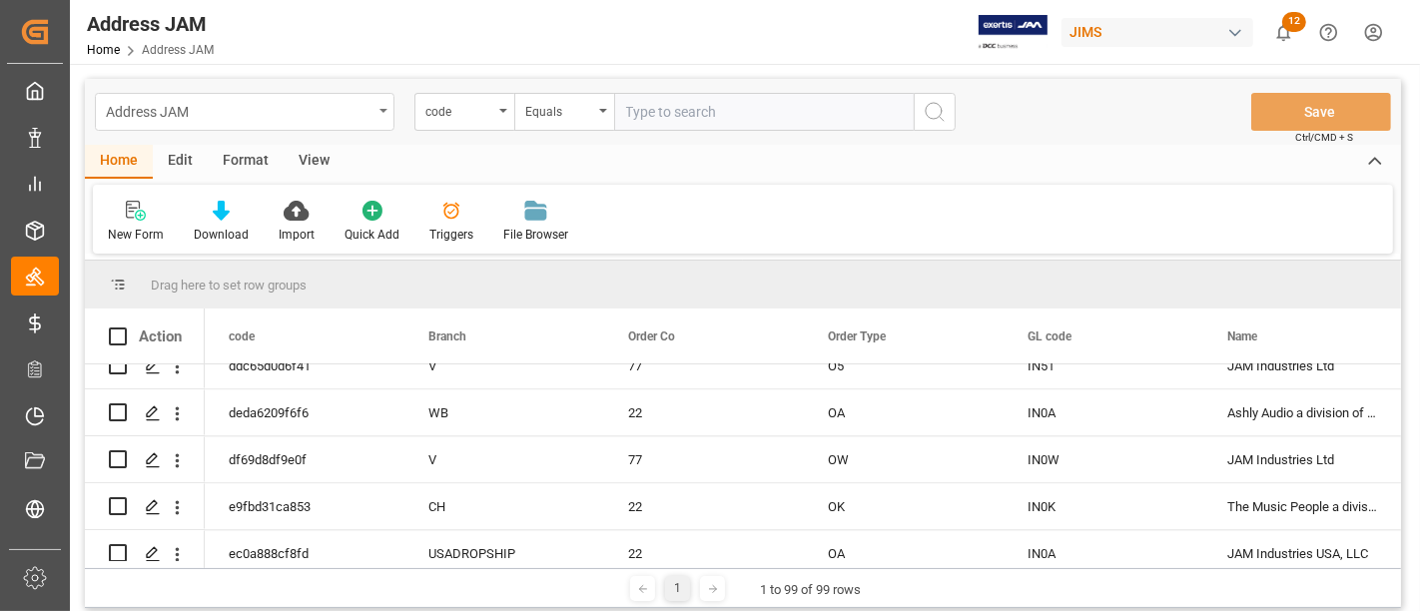
click at [384, 111] on icon "open menu" at bounding box center [383, 111] width 8 height 4
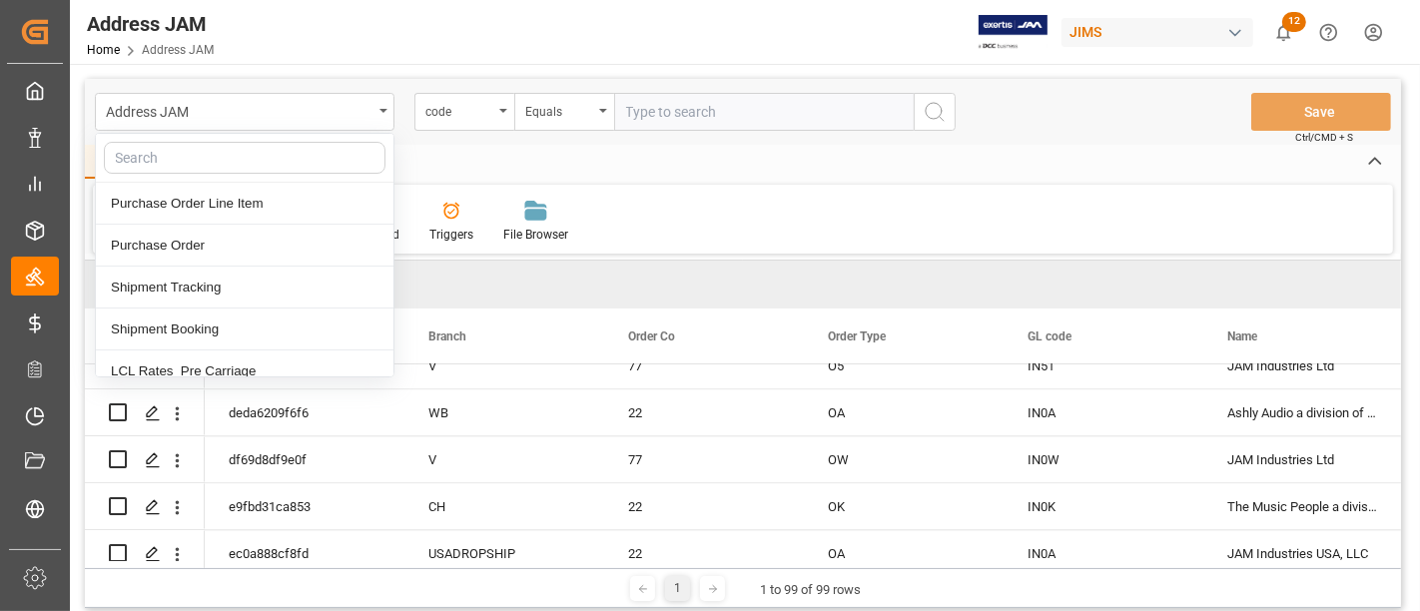
click at [693, 146] on div "Home Edit Format View" at bounding box center [743, 162] width 1316 height 34
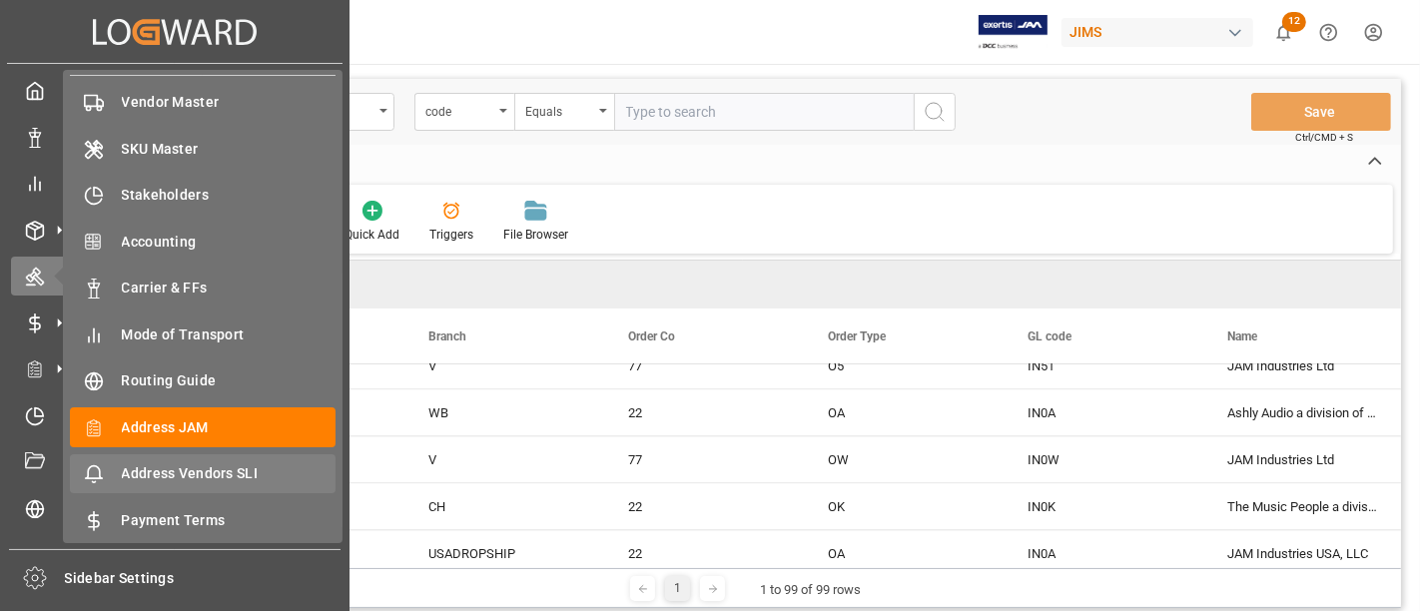
click at [216, 467] on span "Address Vendors SLI" at bounding box center [229, 473] width 215 height 21
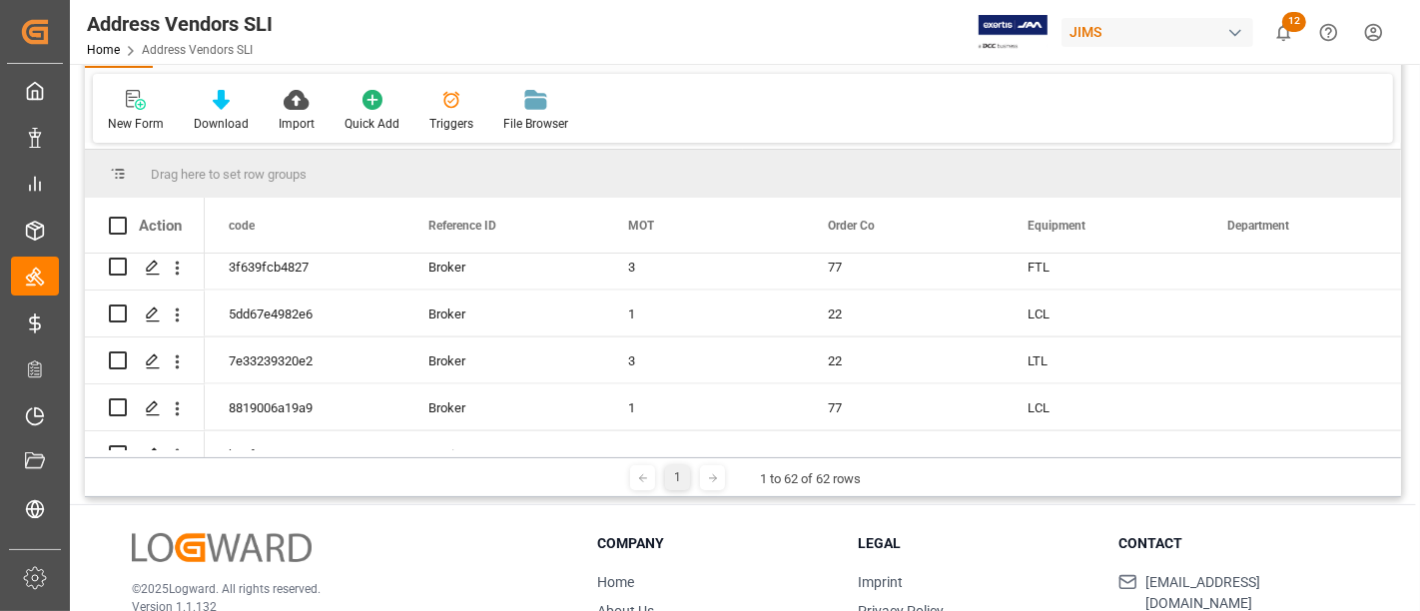
scroll to position [2718, 0]
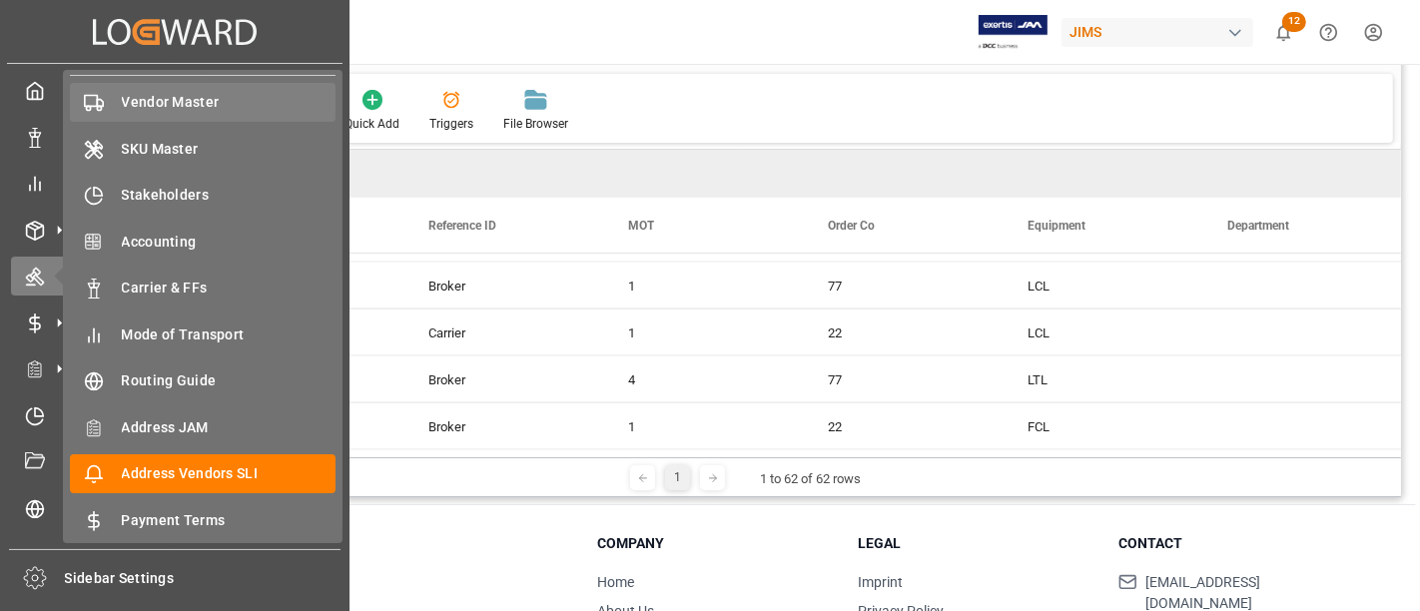
click at [201, 110] on span "Vendor Master" at bounding box center [229, 102] width 215 height 21
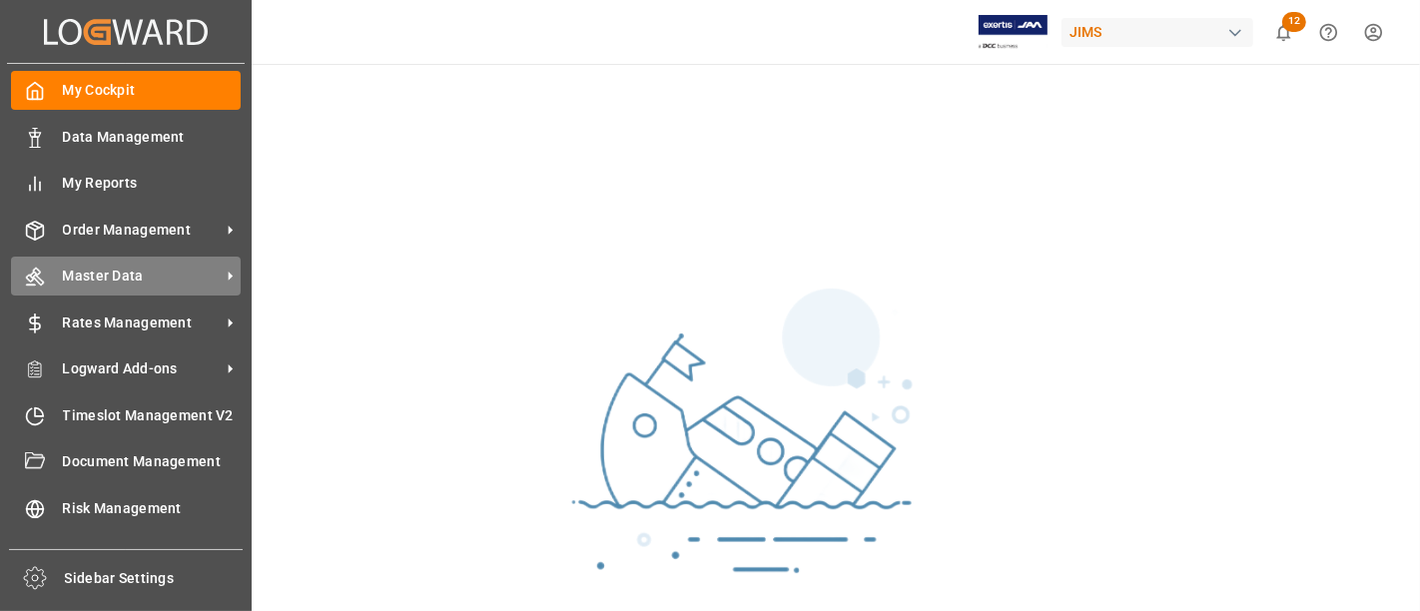
click at [88, 281] on span "Master Data" at bounding box center [142, 276] width 158 height 21
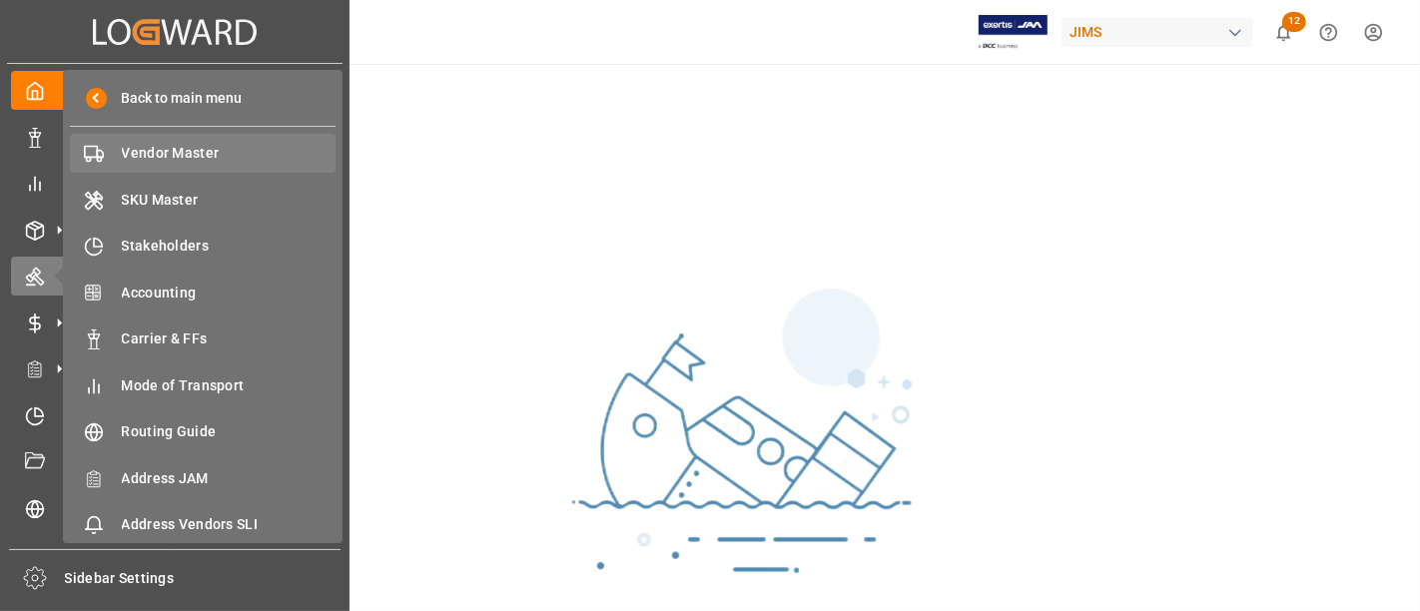
click at [167, 161] on span "Vendor Master" at bounding box center [229, 153] width 215 height 21
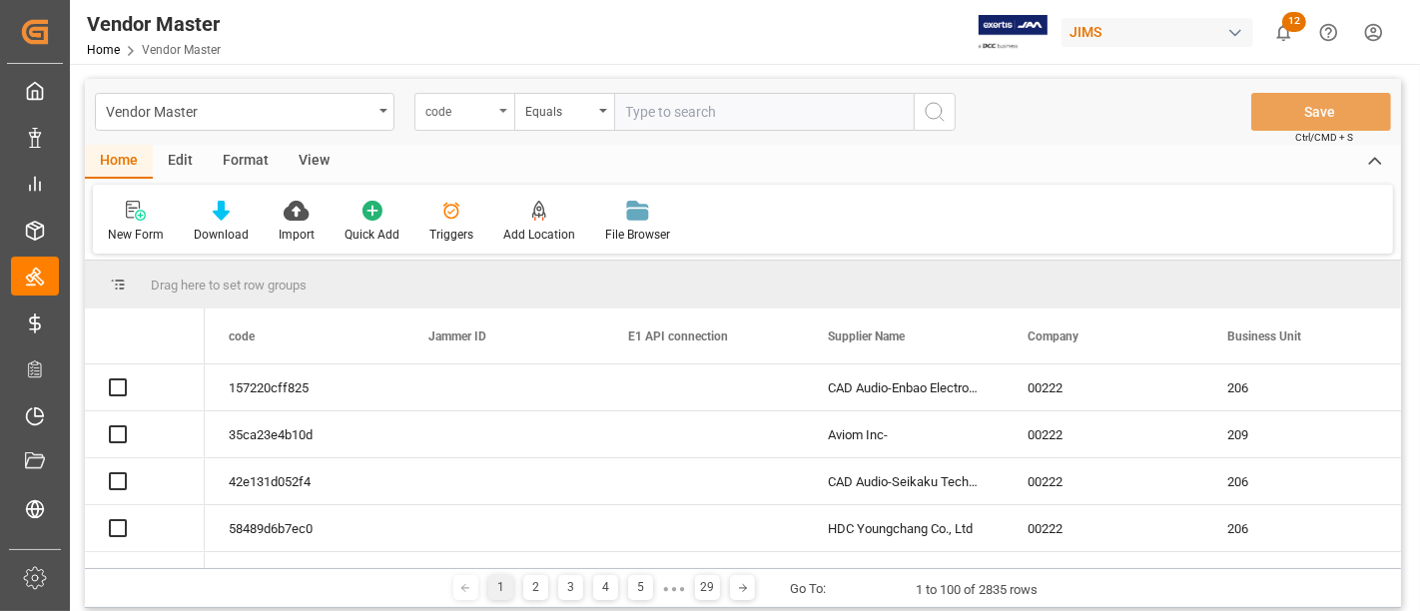
click at [477, 117] on div "code" at bounding box center [459, 109] width 68 height 23
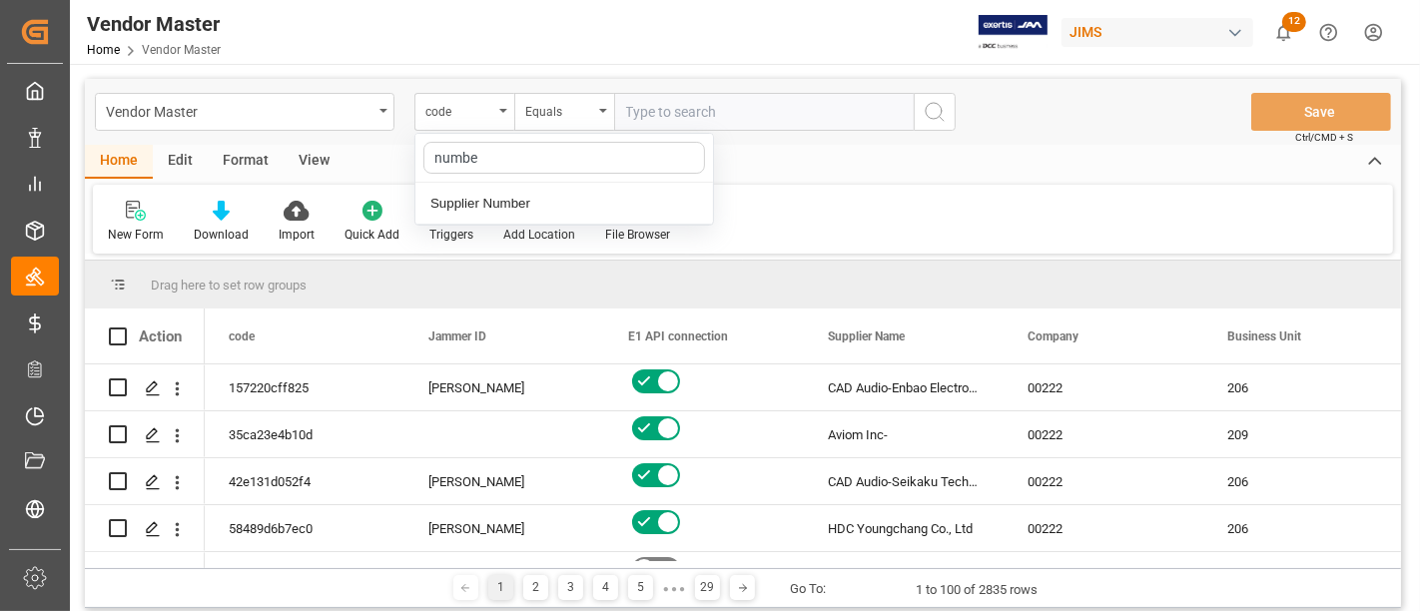
type input "number"
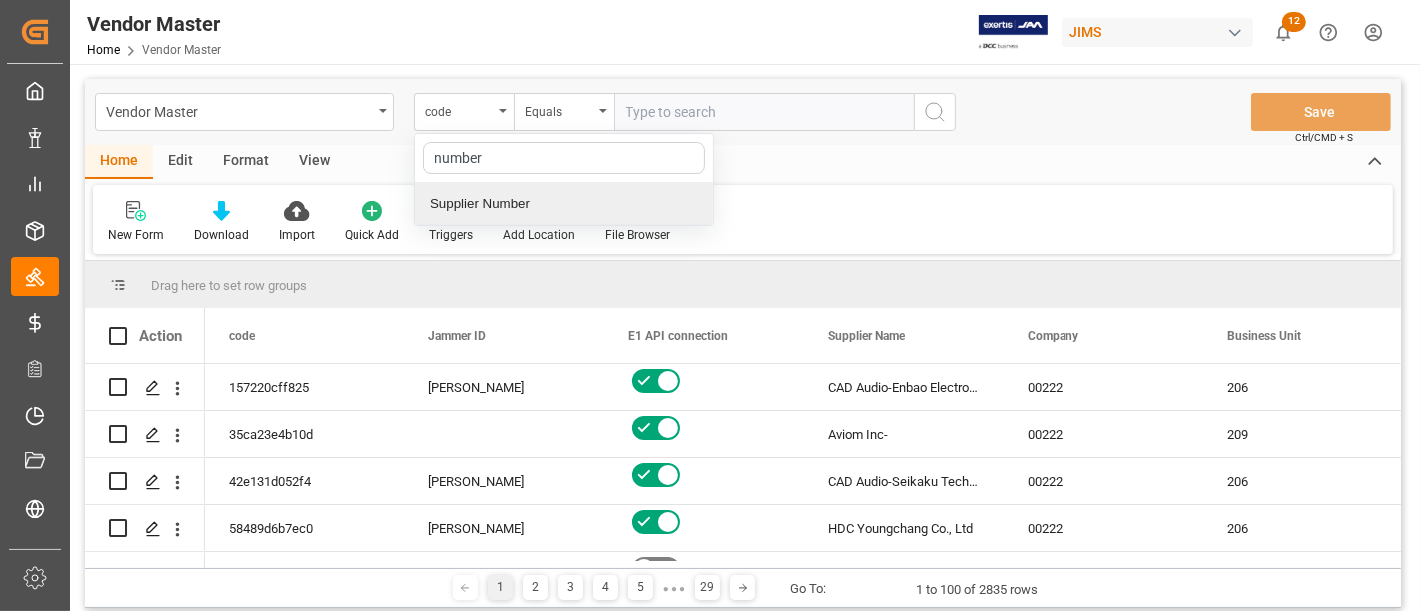
drag, startPoint x: 485, startPoint y: 204, endPoint x: 513, endPoint y: 199, distance: 28.4
click at [485, 204] on div "Supplier Number" at bounding box center [564, 204] width 298 height 42
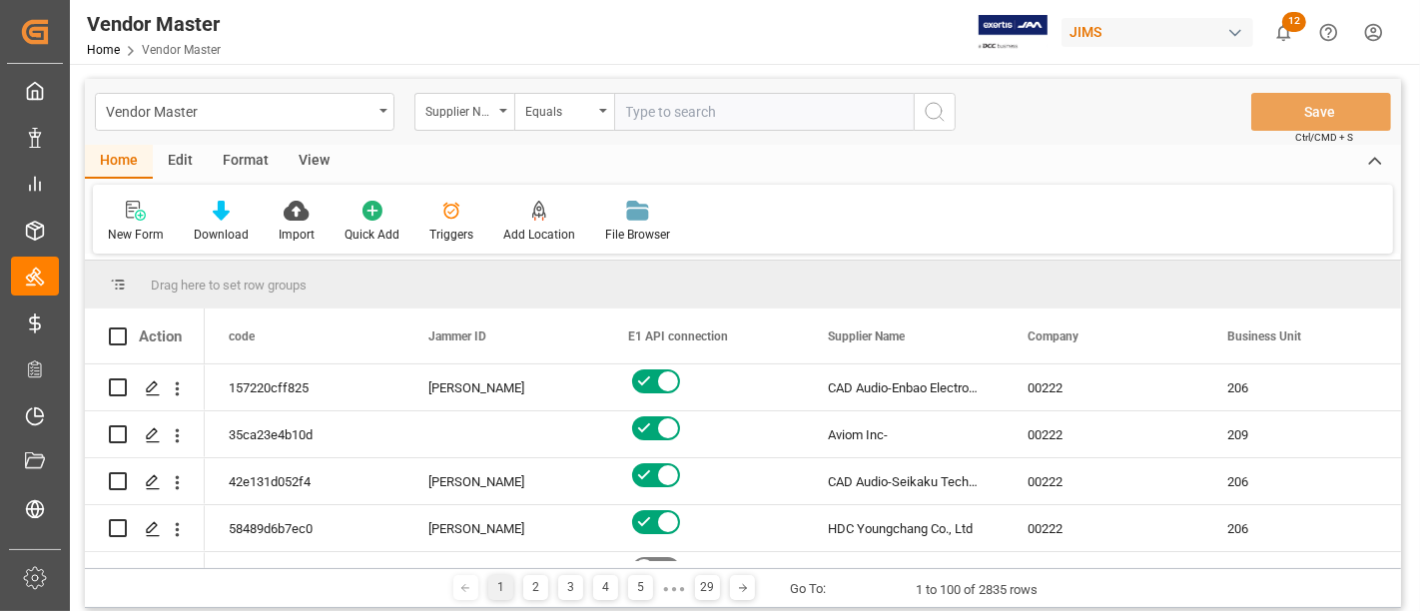
click at [667, 117] on input "text" at bounding box center [764, 112] width 300 height 38
paste input "224781"
type input "224781"
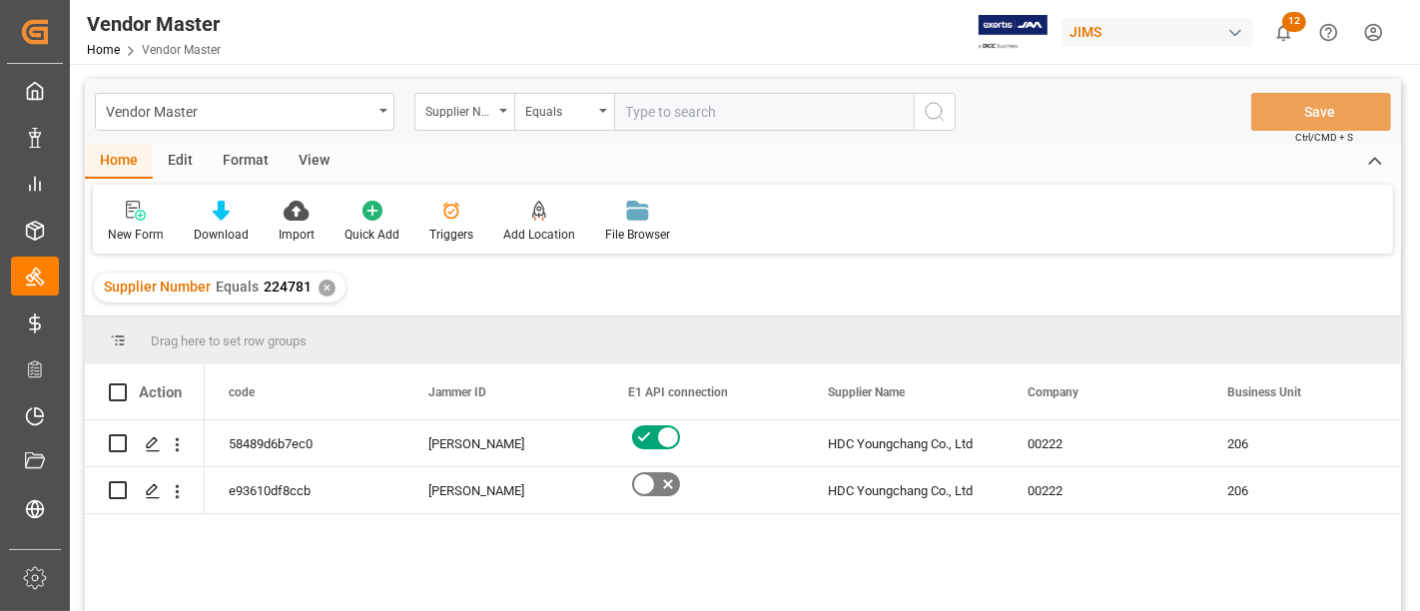
click at [794, 529] on div "58489d6b7ec0 Jacques Denis HDC Youngchang Co., Ltd 00222 206 A e93610df8ccb Jac…" at bounding box center [803, 522] width 1196 height 204
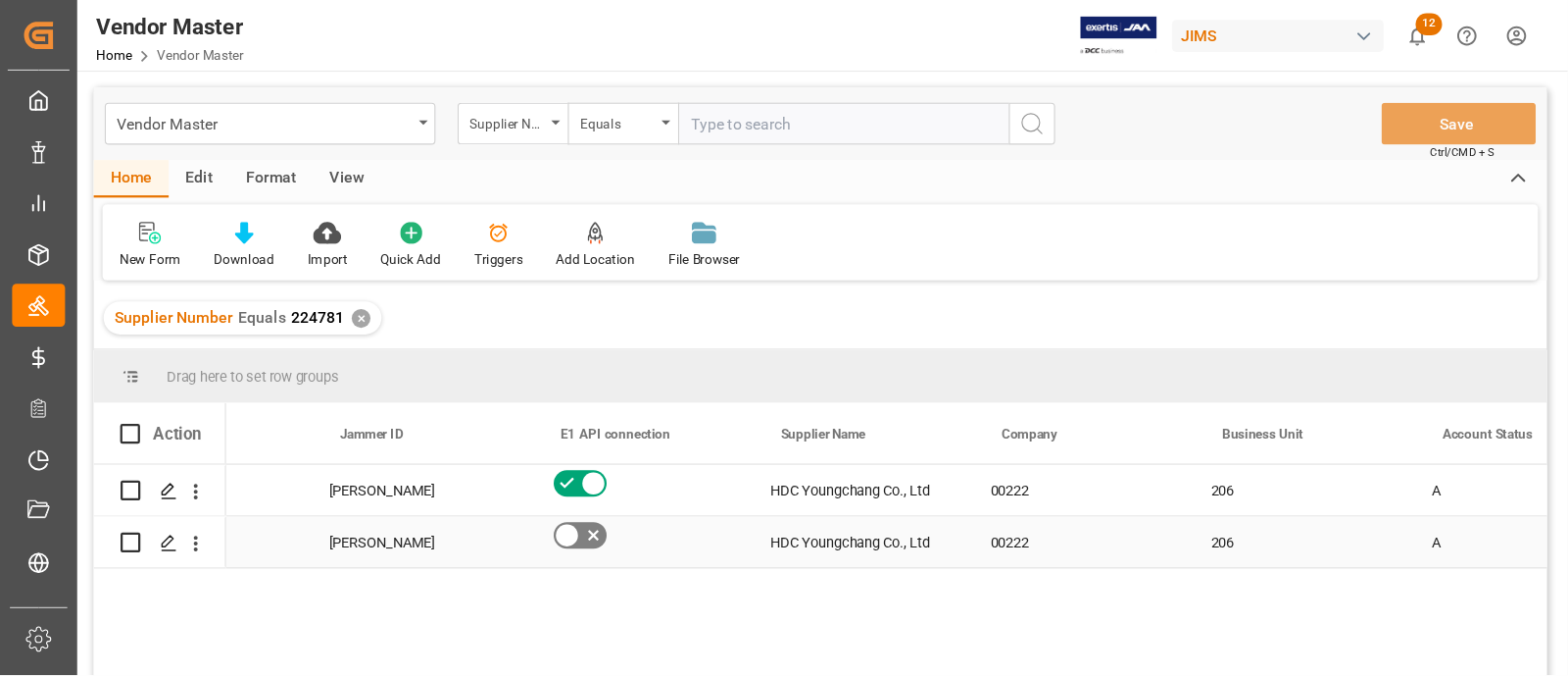
scroll to position [0, 131]
click at [672, 109] on input "text" at bounding box center [750, 110] width 295 height 37
paste input "249712"
type input "249712"
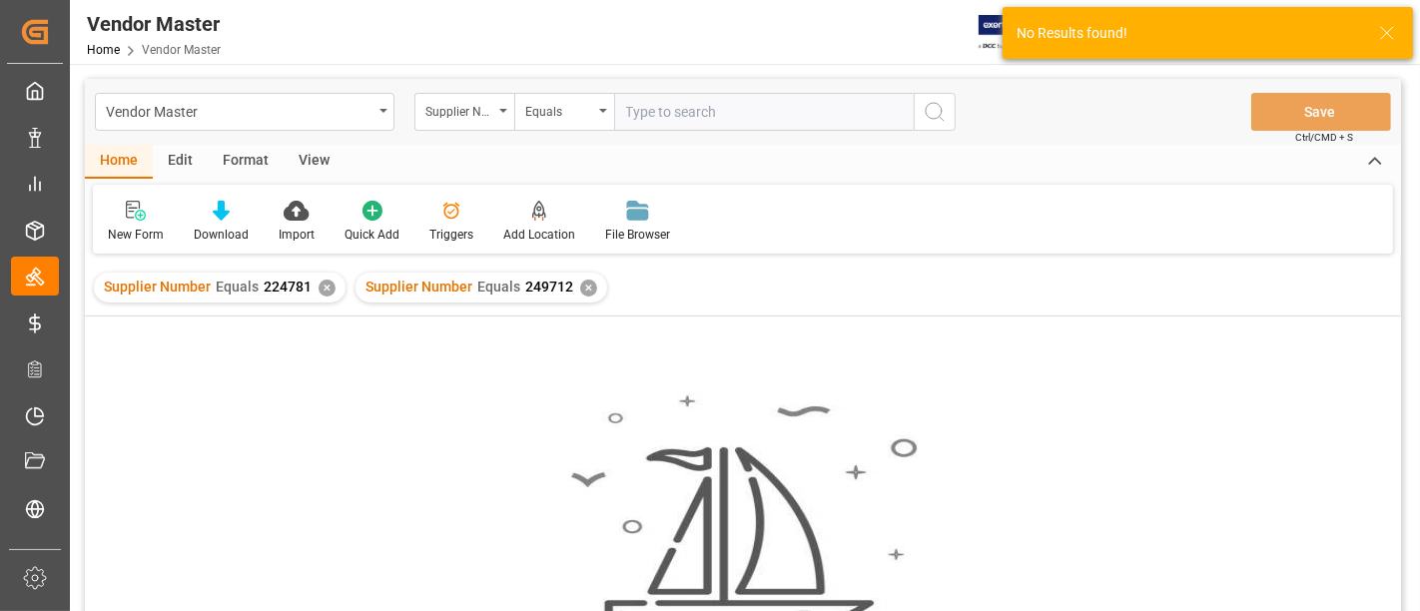
click at [318, 291] on div "✕" at bounding box center [326, 288] width 17 height 17
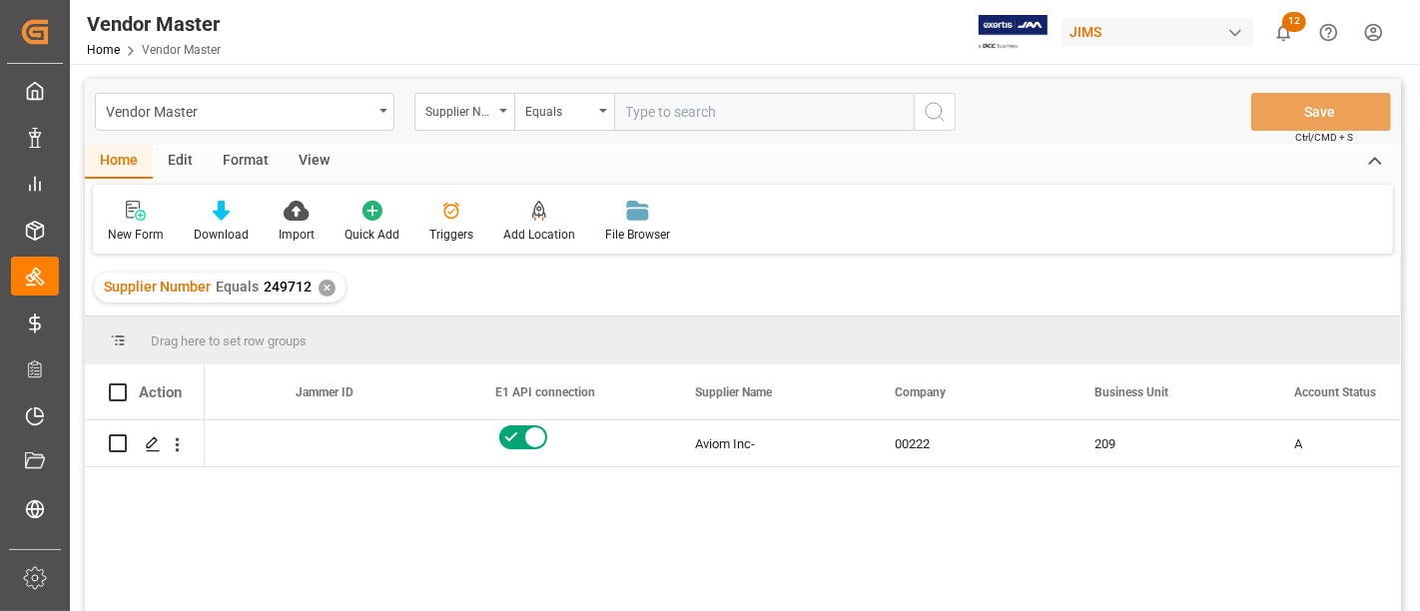
click at [311, 298] on div "Supplier Number Equals 249712 ✕" at bounding box center [220, 288] width 252 height 30
click at [321, 292] on div "✕" at bounding box center [326, 288] width 17 height 17
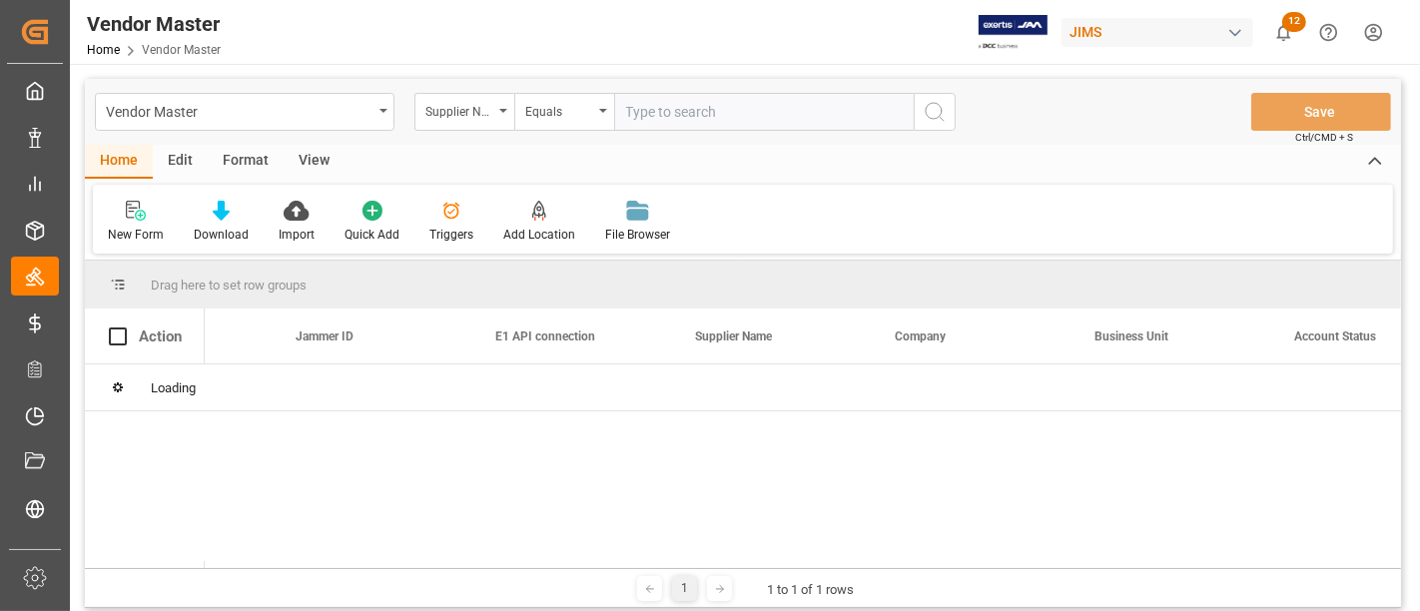
click at [670, 122] on input "text" at bounding box center [764, 112] width 300 height 38
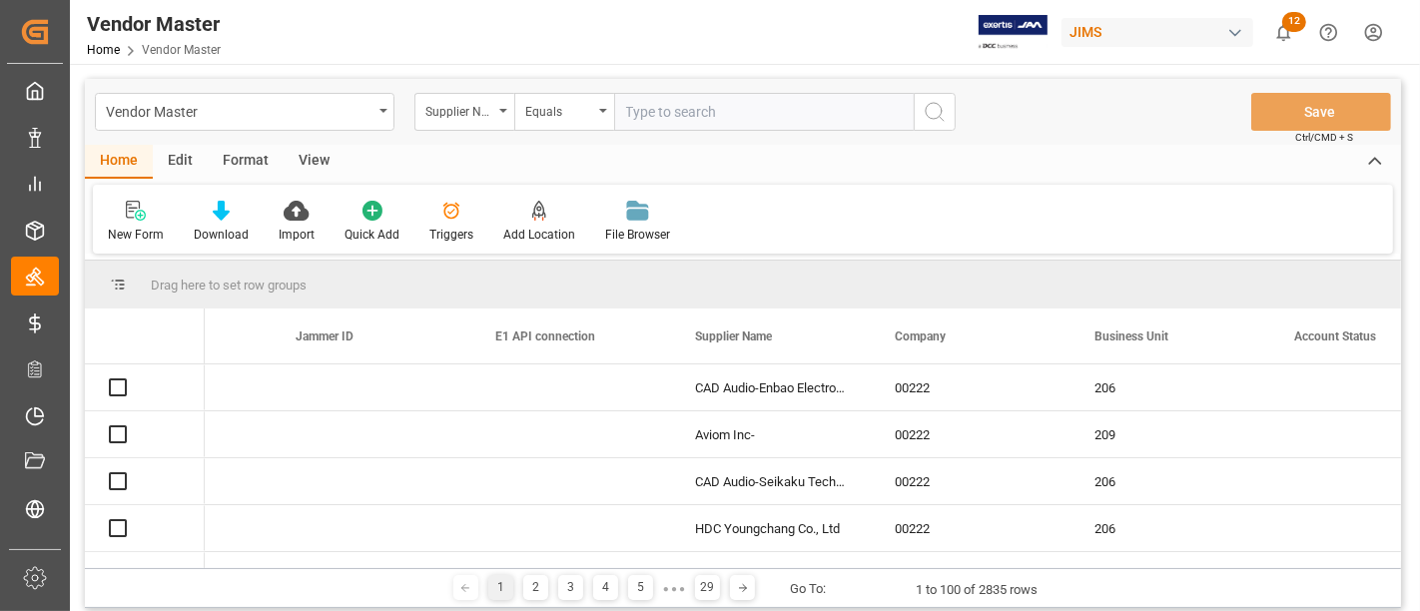
paste input "323842"
type input "323842"
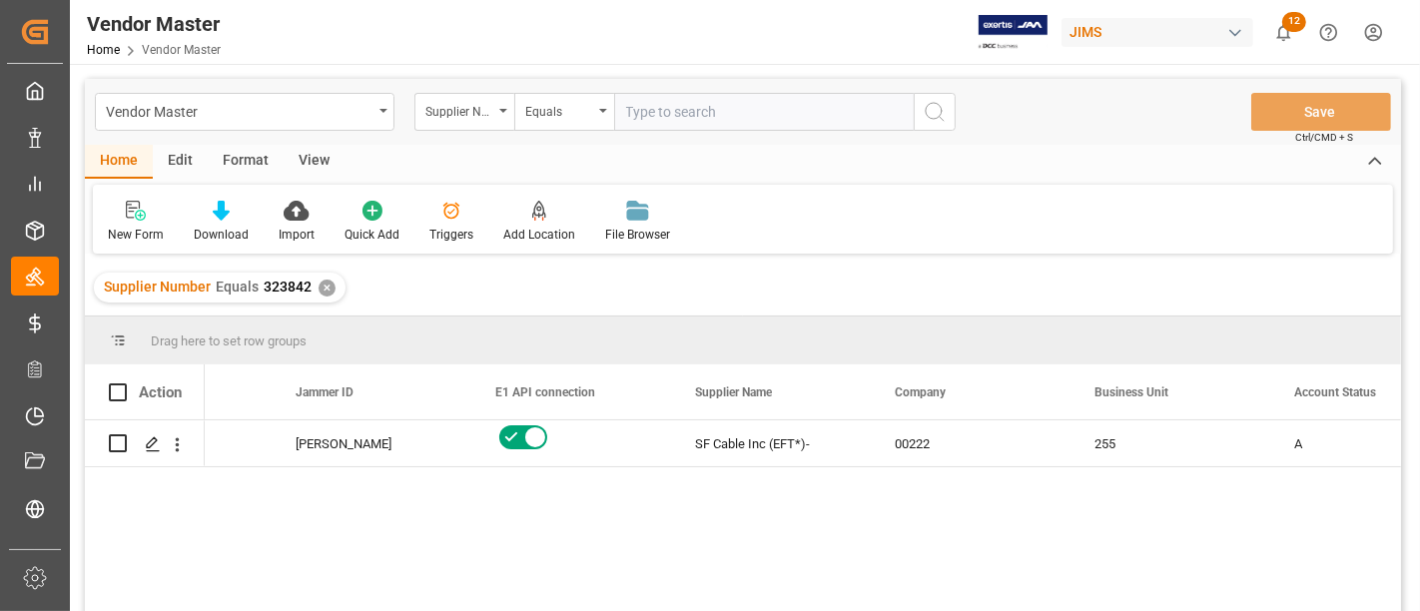
click at [320, 292] on div "✕" at bounding box center [326, 288] width 17 height 17
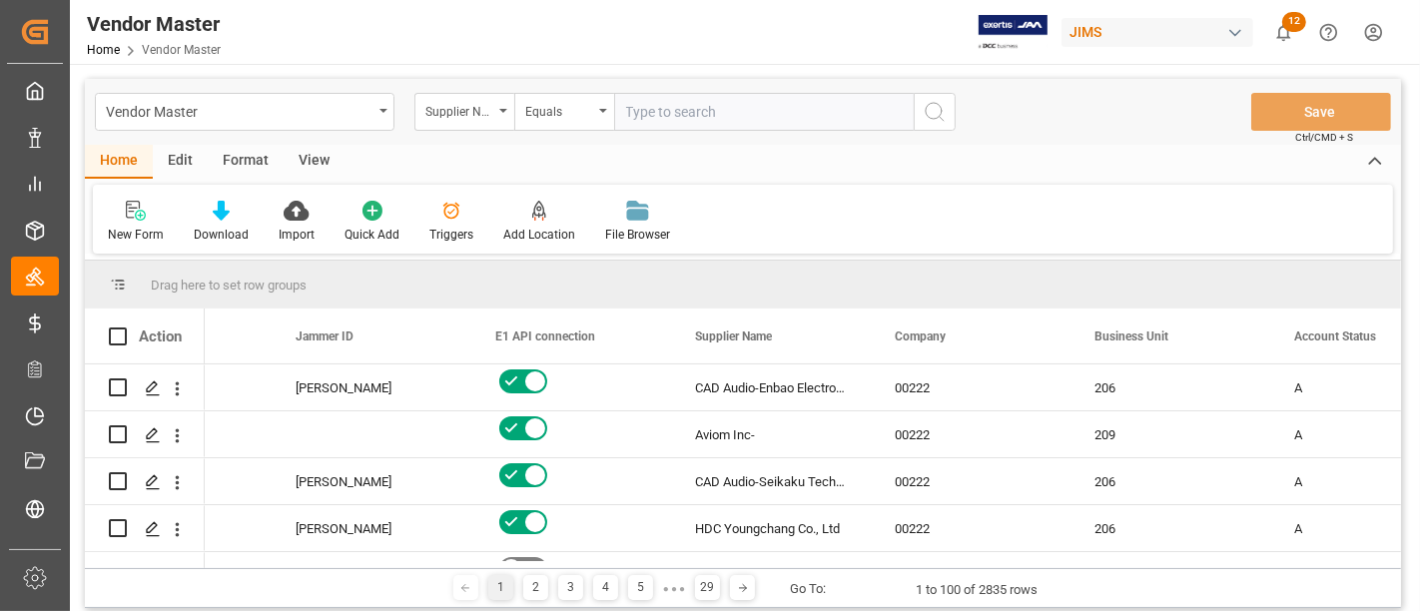
click at [672, 118] on input "text" at bounding box center [764, 112] width 300 height 38
paste input "562806"
type input "562806"
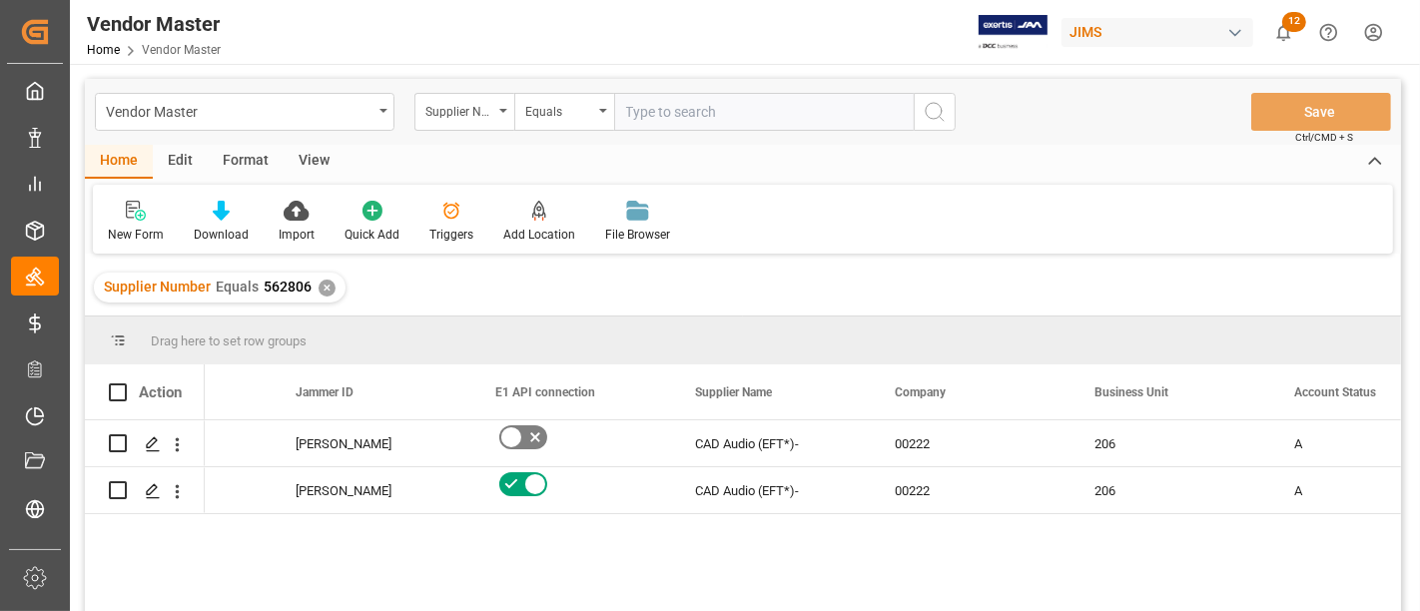
paste input "569931"
type input "569931"
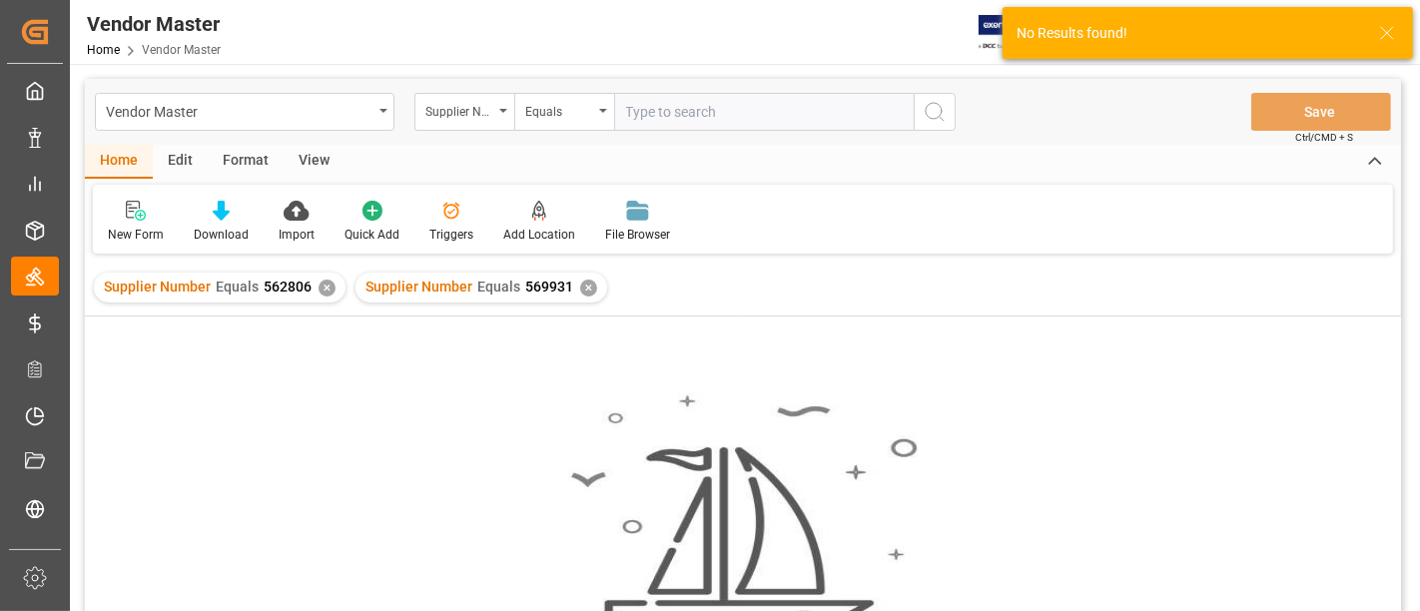
click at [327, 286] on div "✕" at bounding box center [326, 288] width 17 height 17
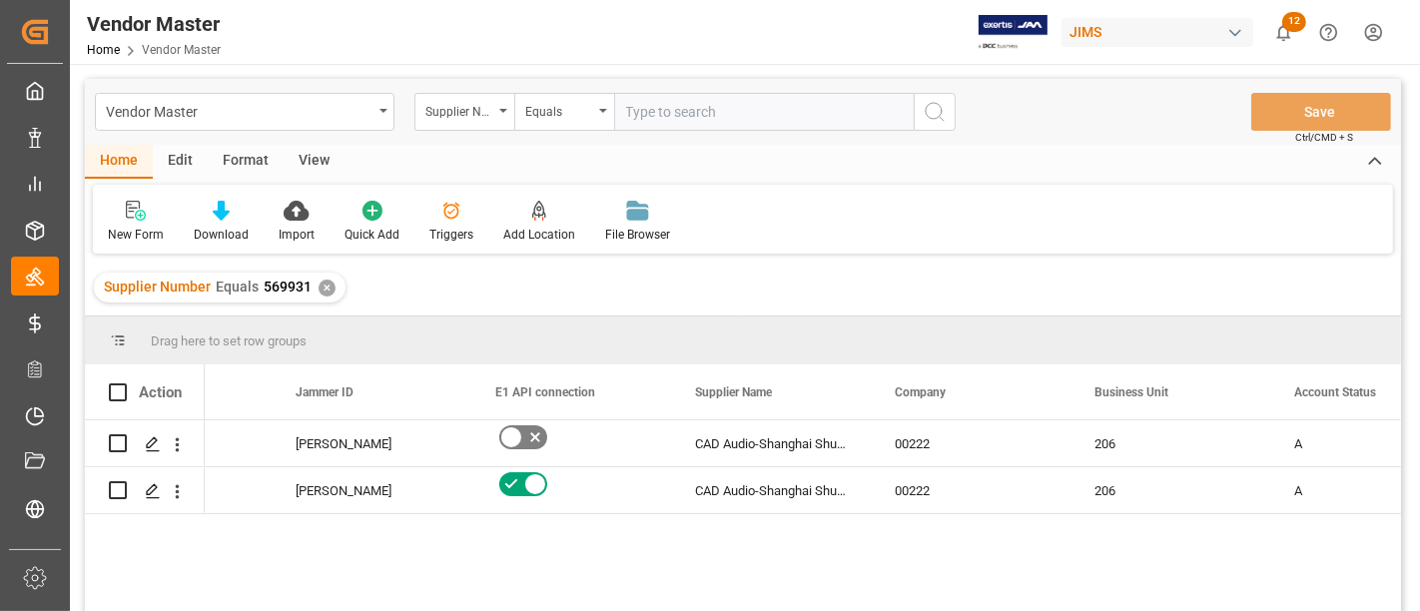
click at [317, 161] on div "View" at bounding box center [314, 162] width 61 height 34
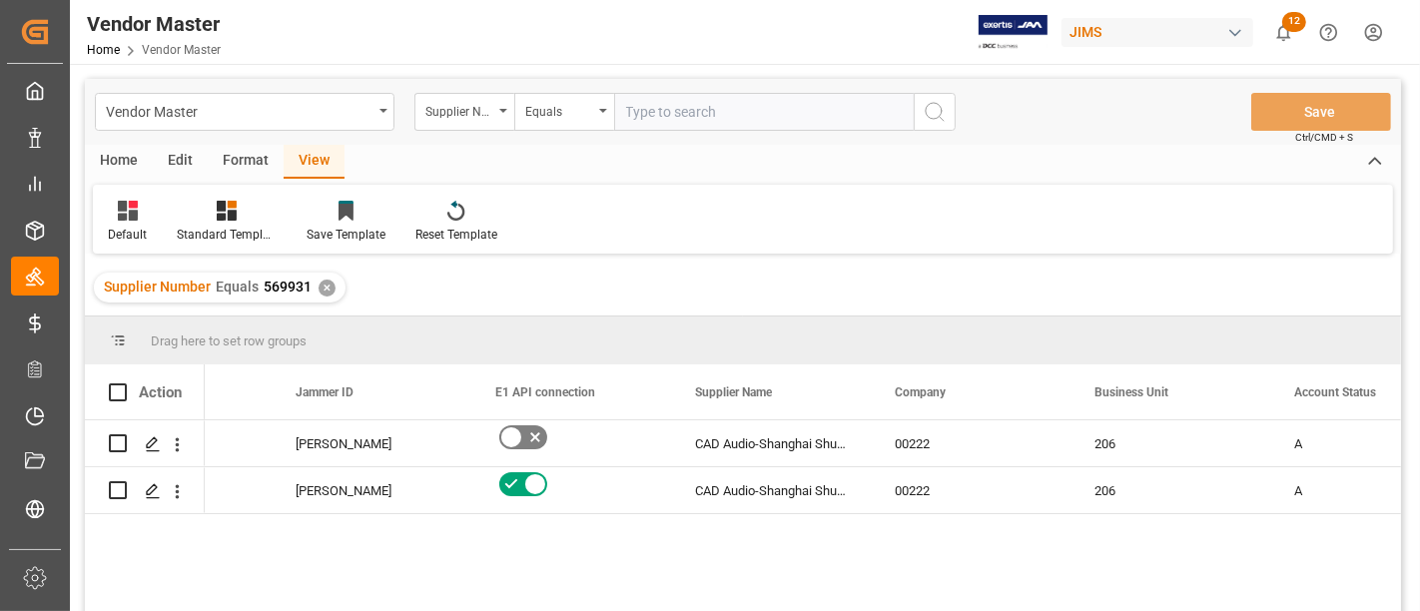
click at [247, 158] on div "Format" at bounding box center [246, 162] width 76 height 34
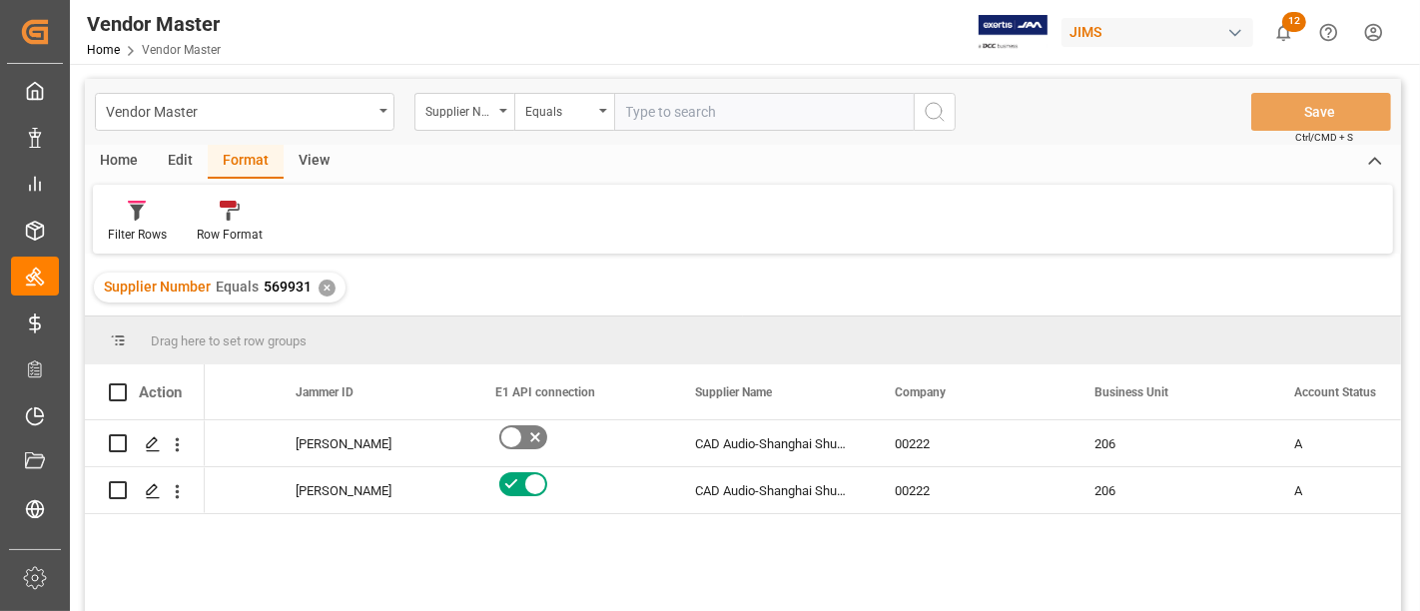
click at [189, 156] on div "Edit" at bounding box center [180, 162] width 55 height 34
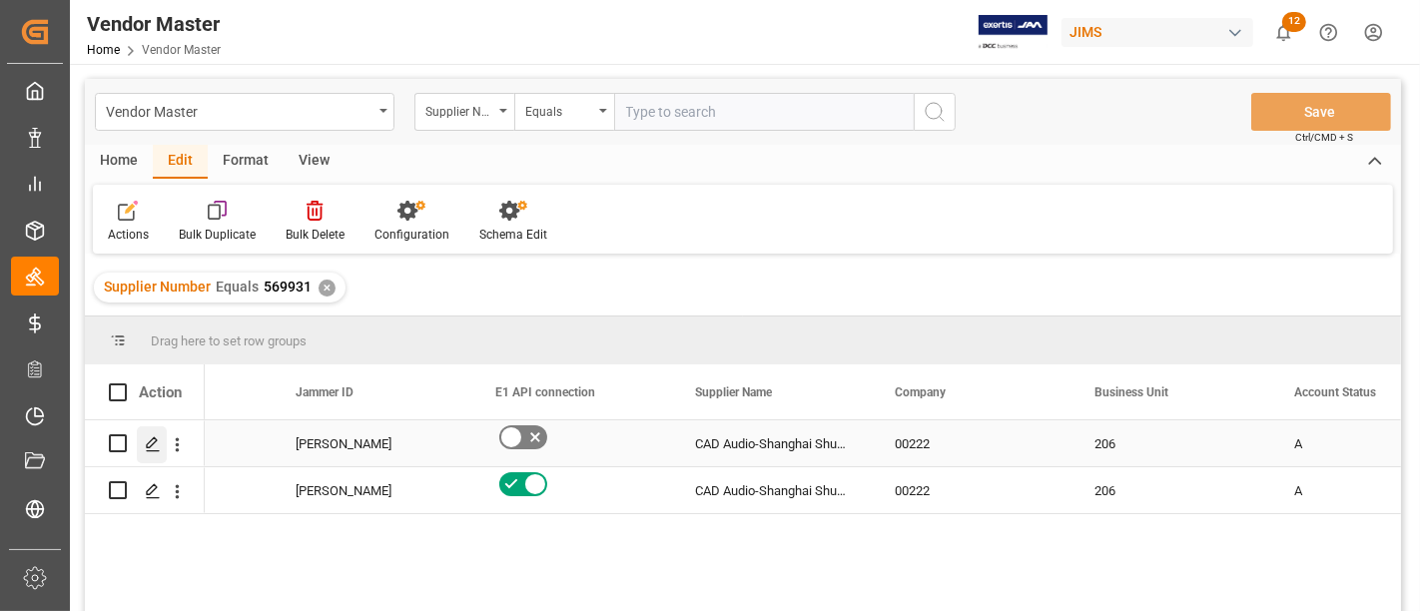
click at [148, 447] on icon "Press SPACE to select this row." at bounding box center [153, 444] width 16 height 16
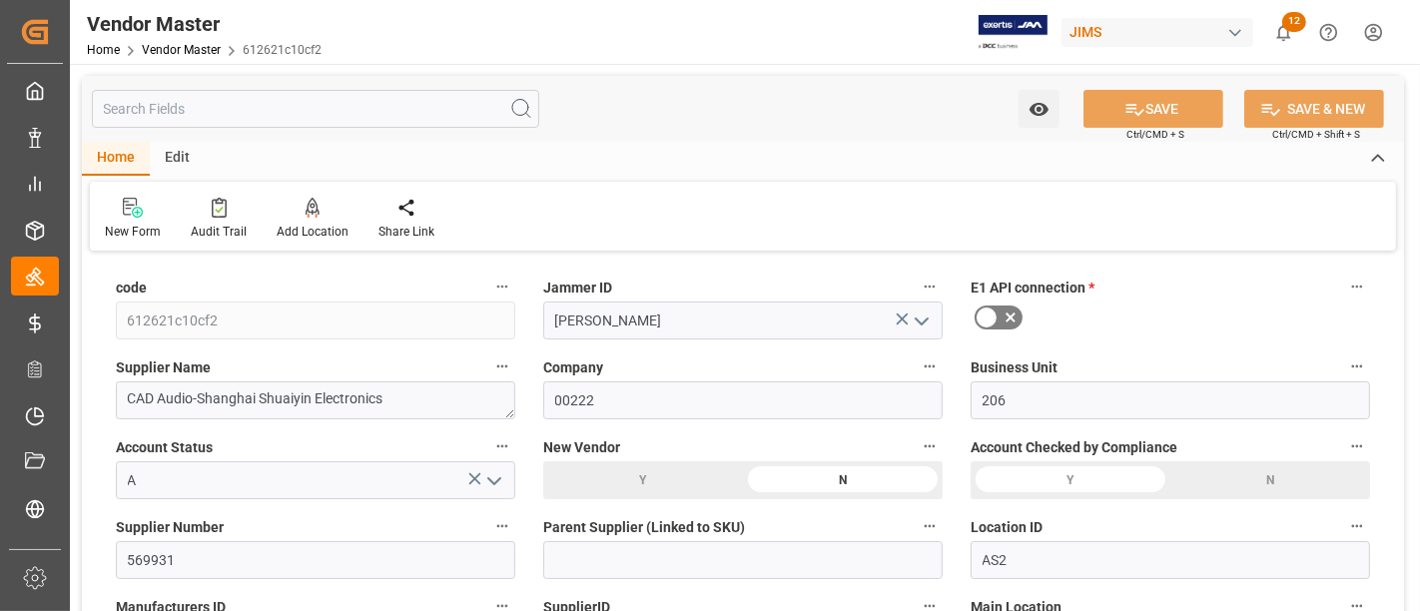
type input "09-16-2024 14:39"
type input "10-15-2025 09:55"
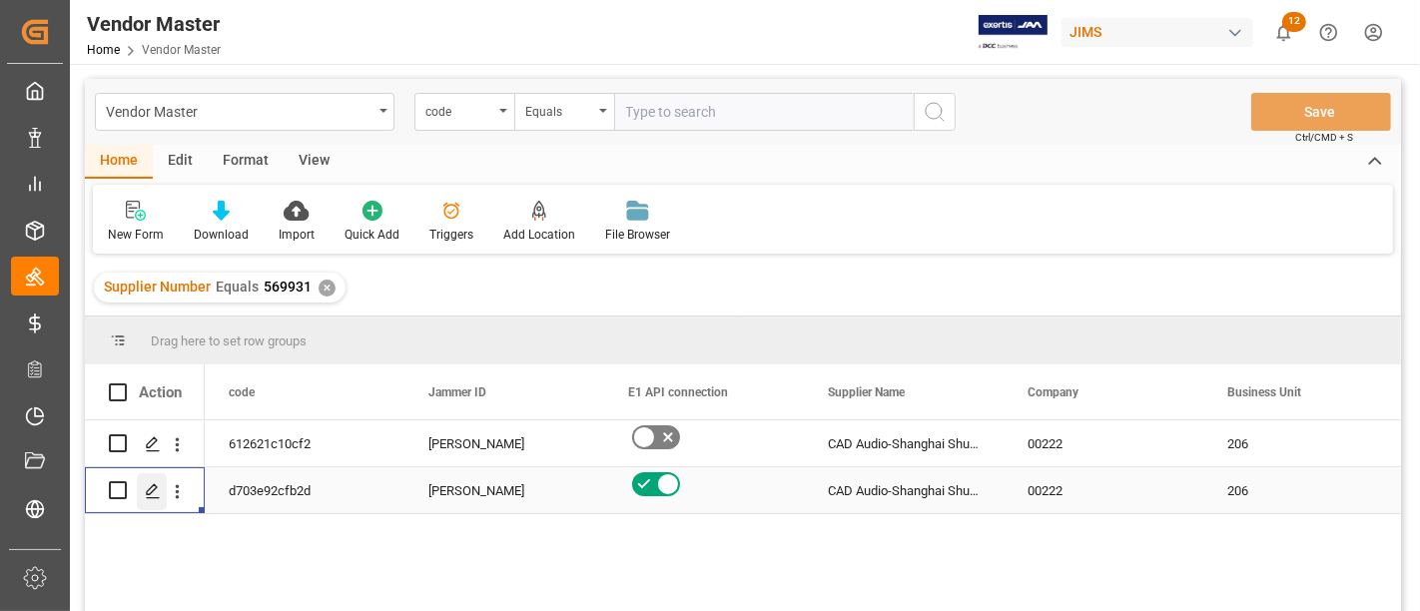
click at [147, 491] on icon "Press SPACE to select this row." at bounding box center [153, 491] width 16 height 16
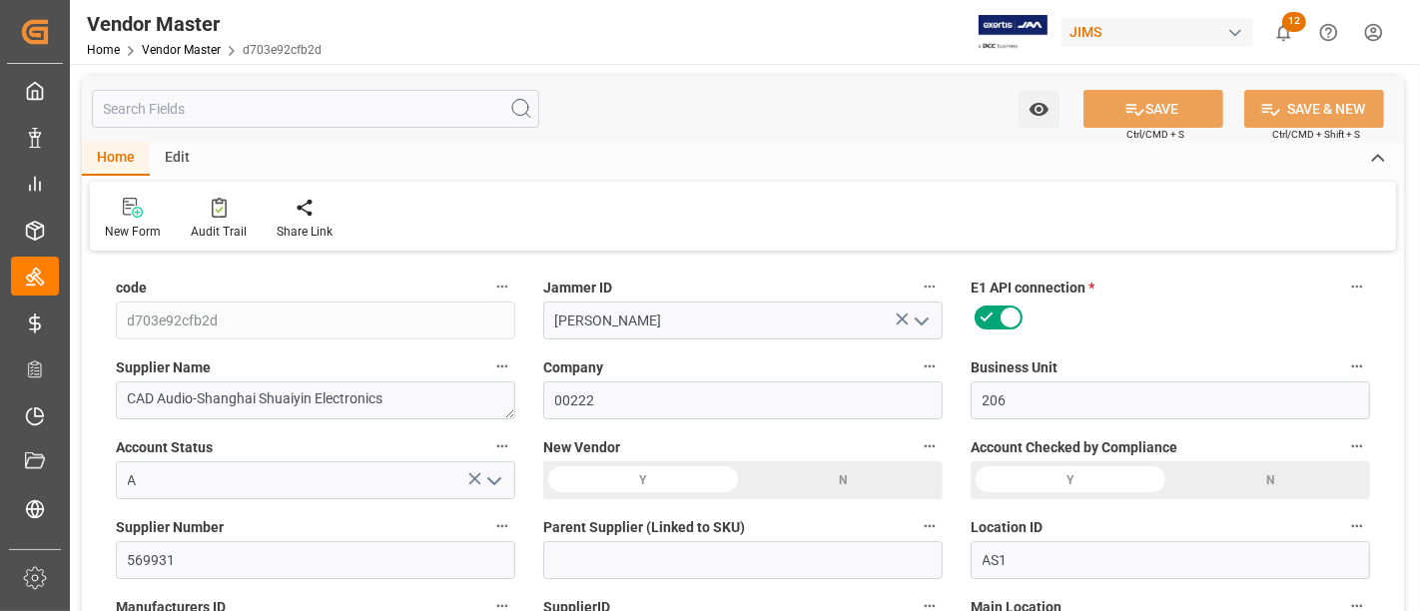
type input "08-11-2023 21:34"
type input "10-15-2025 09:55"
click at [213, 224] on div "Audit Trail" at bounding box center [219, 232] width 56 height 18
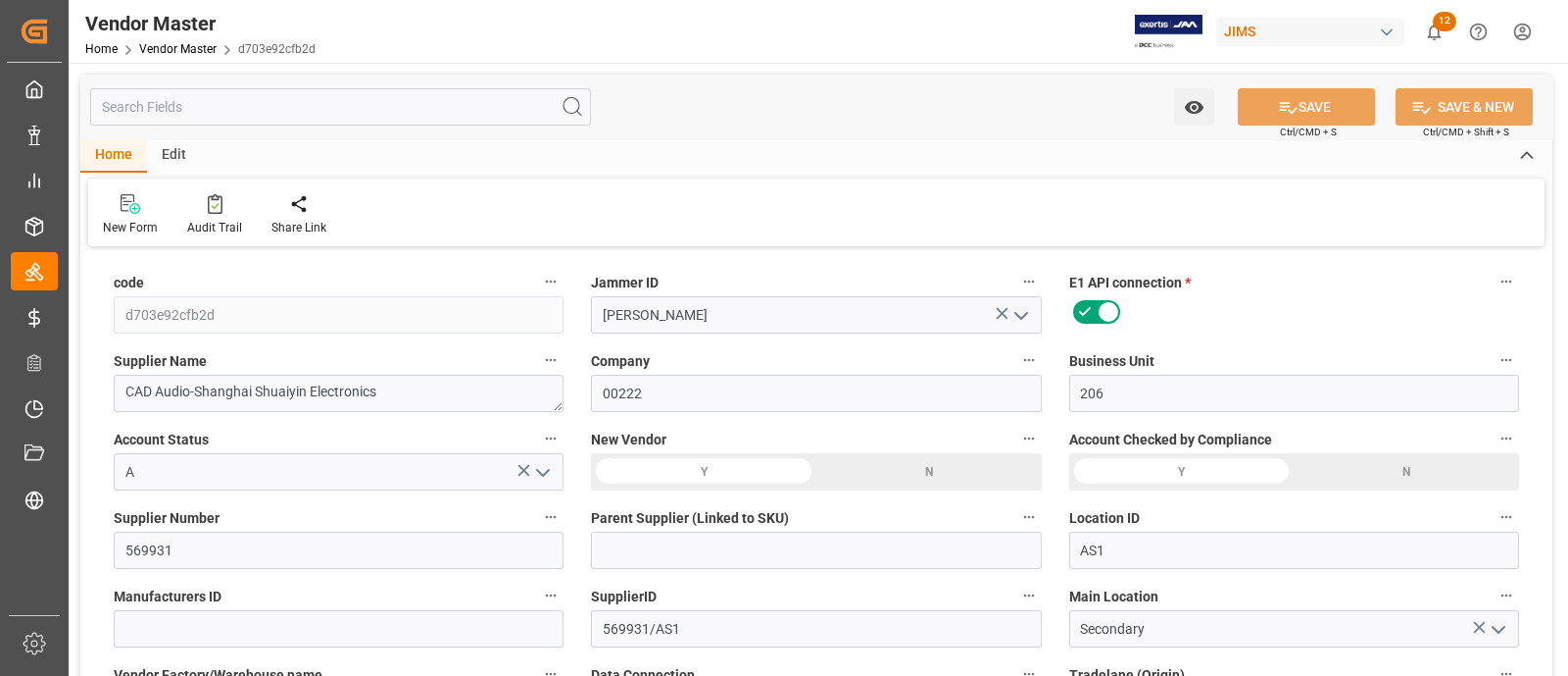
type input "08-11-2023 21:34"
type input "10-15-2025 09:55"
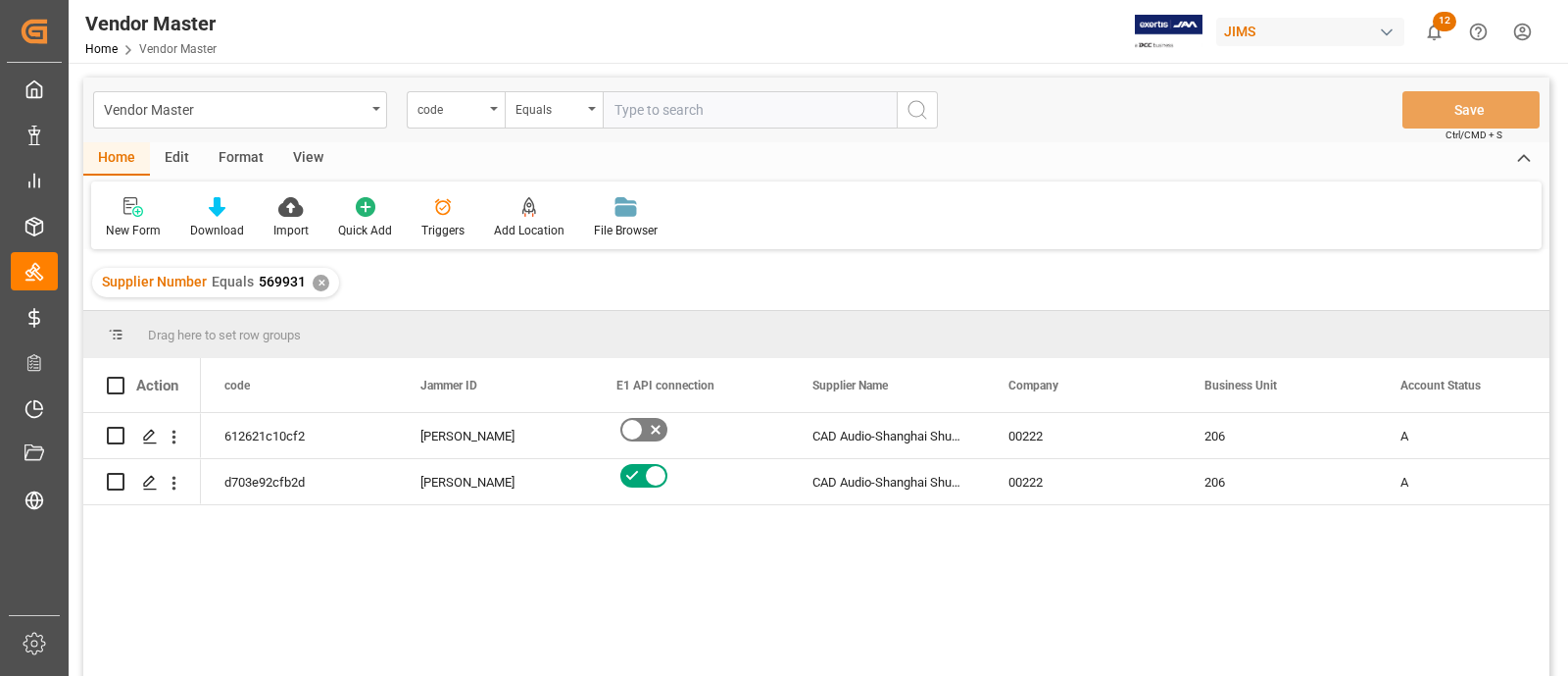
click at [652, 110] on input "text" at bounding box center [750, 110] width 295 height 37
paste input "224781"
type input "224781"
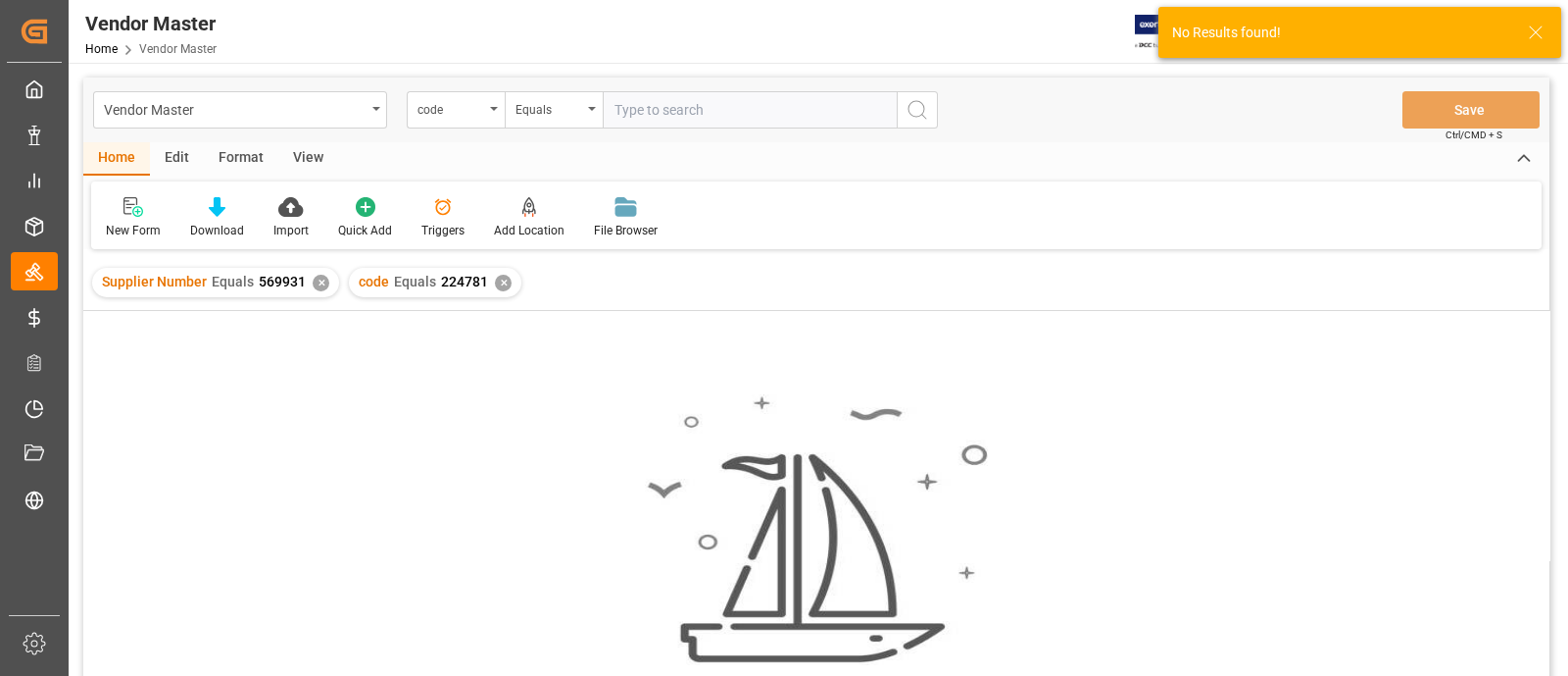
click at [319, 283] on div "✕" at bounding box center [320, 283] width 17 height 17
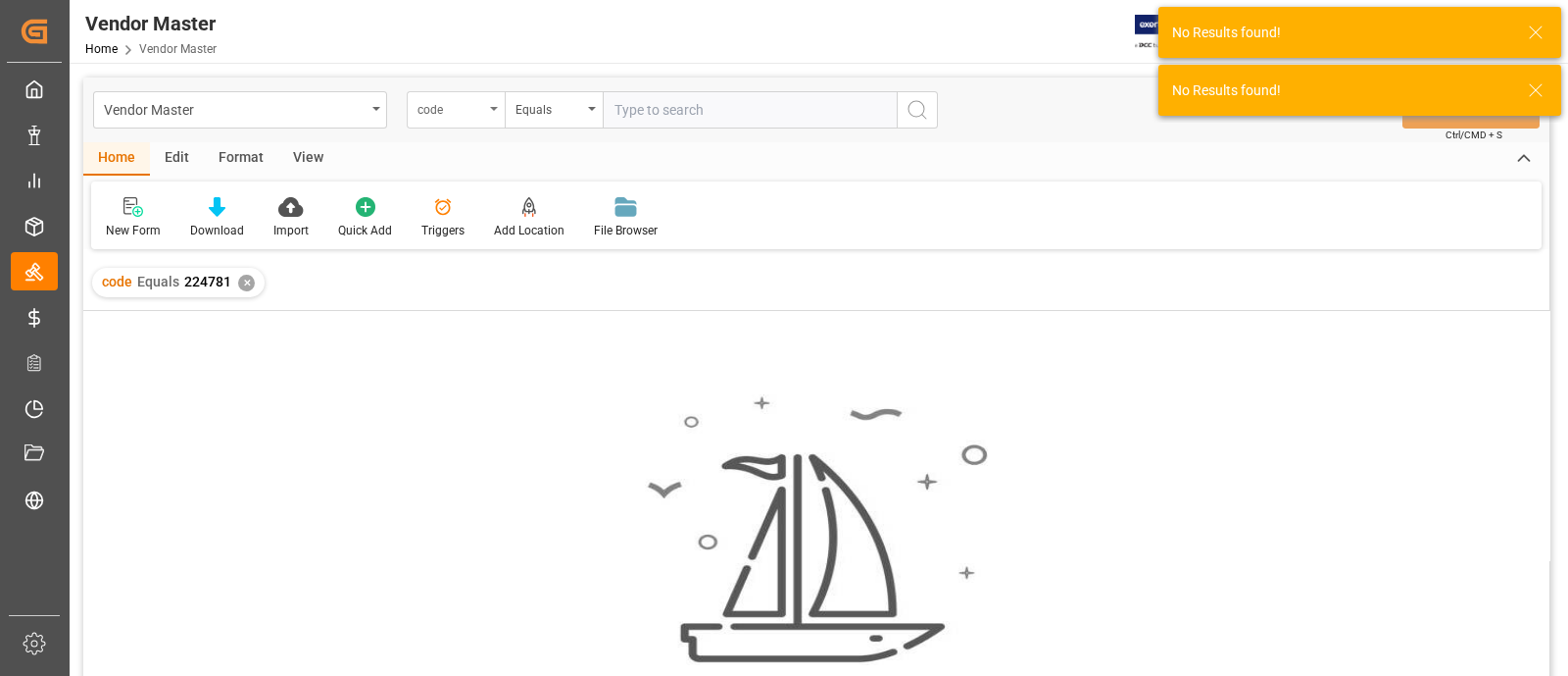
click at [451, 120] on div "code" at bounding box center [456, 110] width 98 height 37
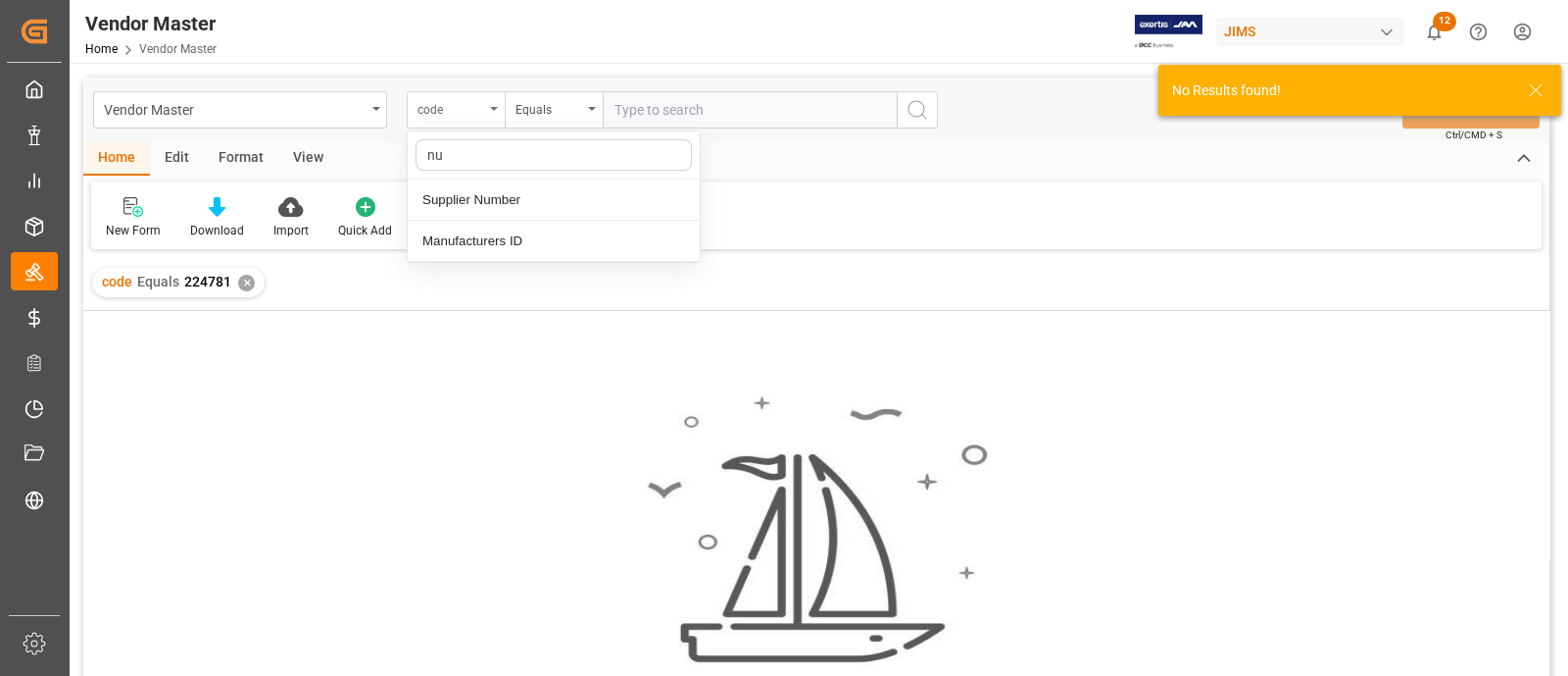
type input "num"
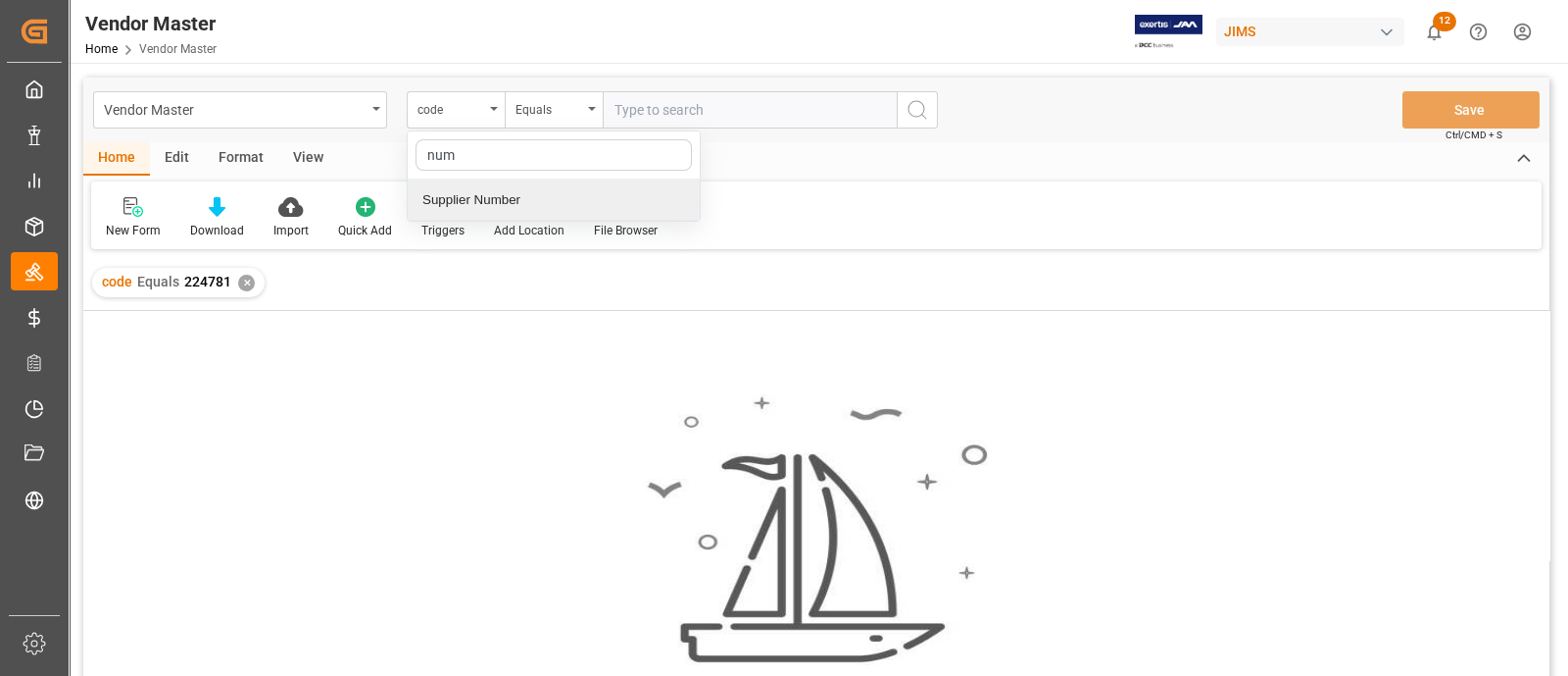
click at [485, 197] on div "Supplier Number" at bounding box center [554, 200] width 293 height 41
click at [647, 116] on input "text" at bounding box center [750, 110] width 295 height 37
paste input "224781"
type input "224781"
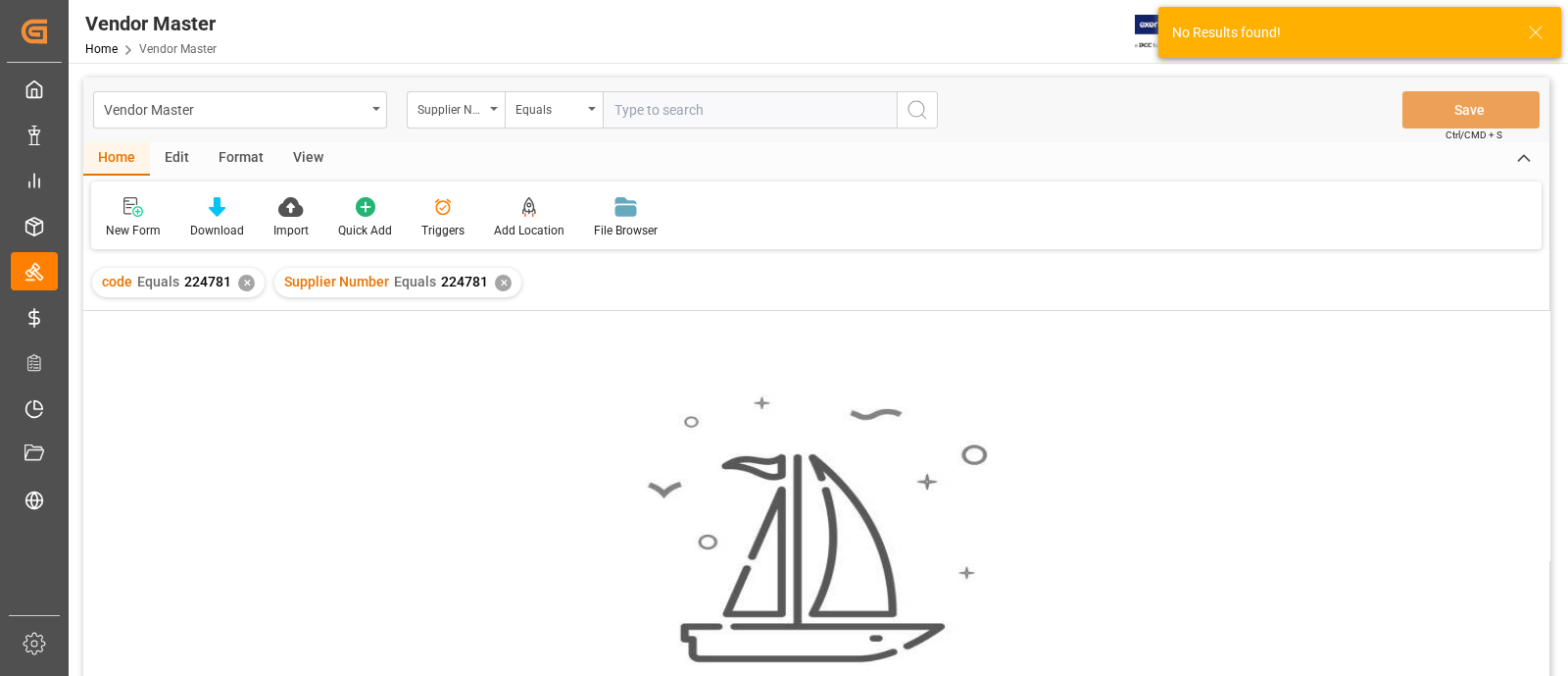
click at [241, 285] on div "✕" at bounding box center [246, 283] width 17 height 17
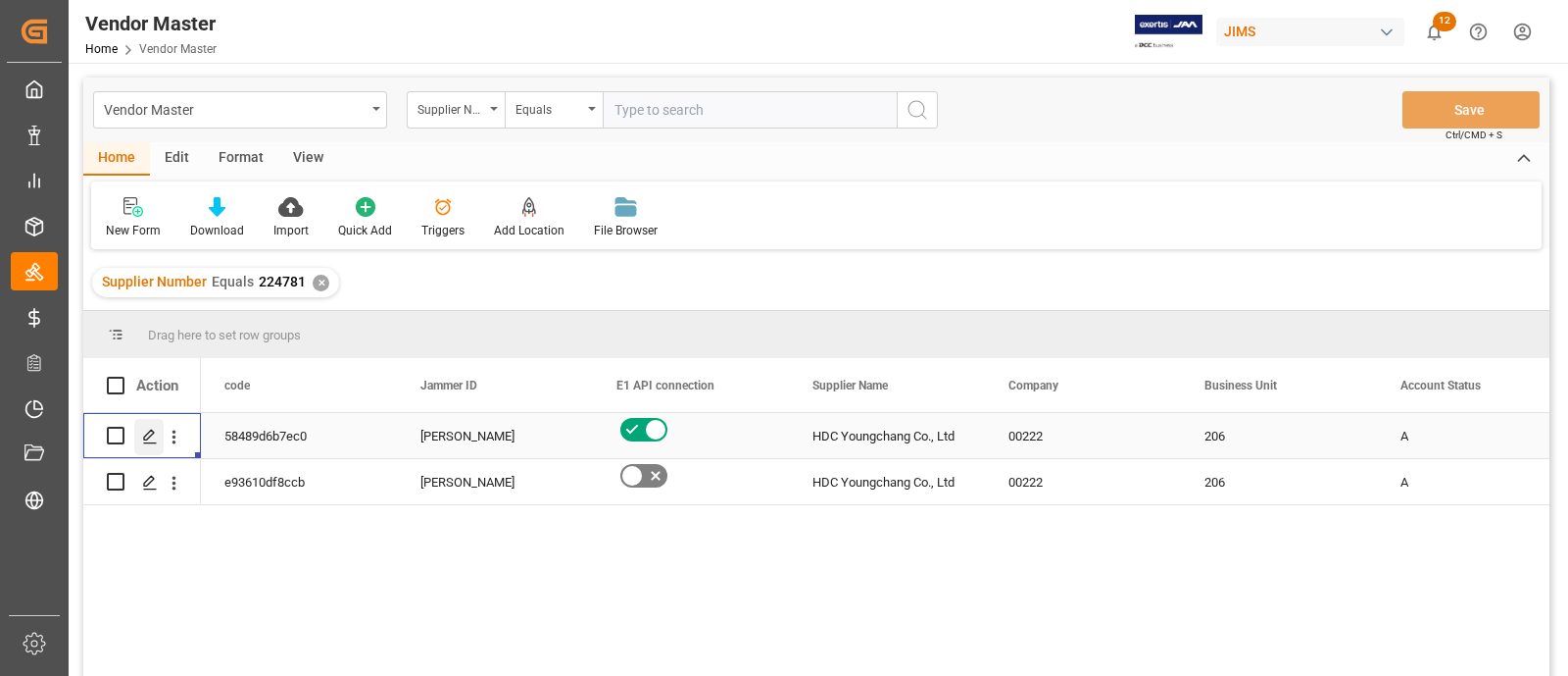
click at [155, 437] on icon "Press SPACE to select this row." at bounding box center [150, 436] width 16 height 16
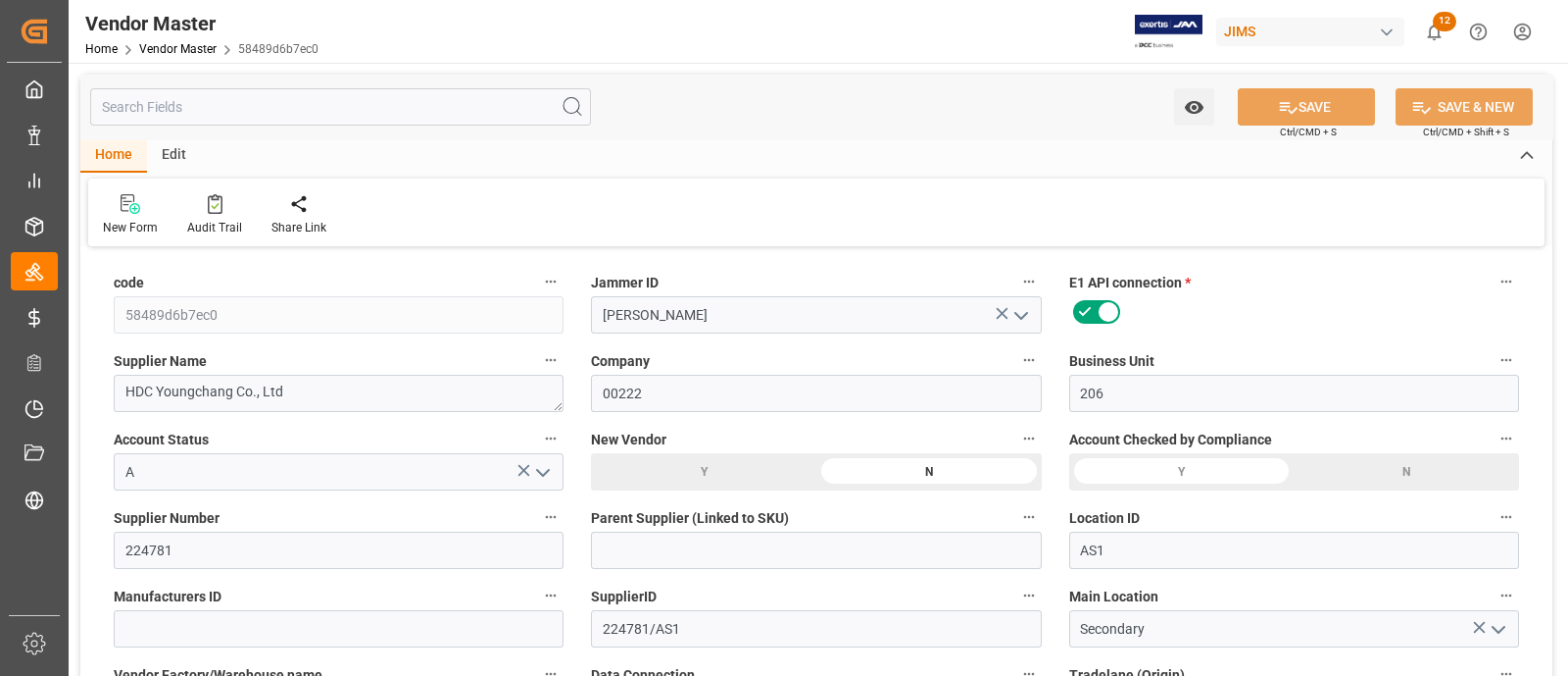
type input "10-23-2024 12:32"
type input "10-15-2025 09:55"
click at [216, 218] on div "Audit Trail" at bounding box center [215, 215] width 84 height 43
